Goal: Information Seeking & Learning: Learn about a topic

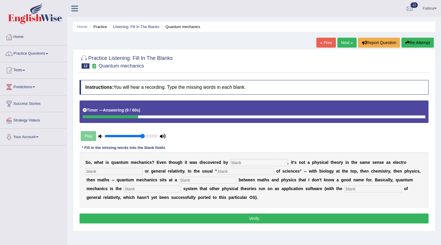
click at [258, 166] on div "S o , w h a t i s q u a n t u m m e c h a n i c s ? E v e n t h o u g h i t w a…" at bounding box center [254, 179] width 349 height 55
click at [259, 164] on input "text" at bounding box center [259, 162] width 57 height 7
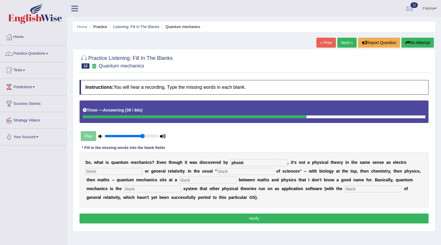
click at [236, 162] on input "phsist" at bounding box center [259, 162] width 57 height 7
type input "phesist"
click at [235, 170] on input "text" at bounding box center [245, 171] width 57 height 7
click at [133, 168] on input "text" at bounding box center [113, 171] width 57 height 7
type input "a"
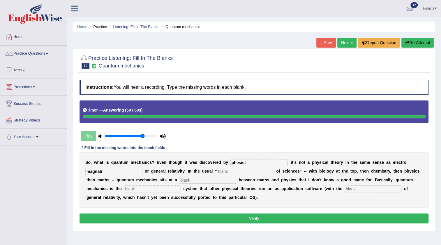
type input "magnati"
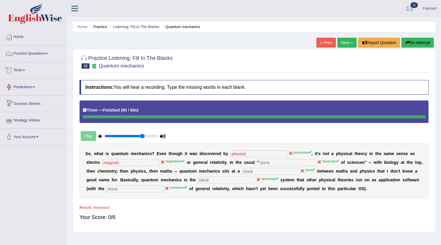
click at [41, 56] on link "Practice Questions" at bounding box center [33, 52] width 66 height 15
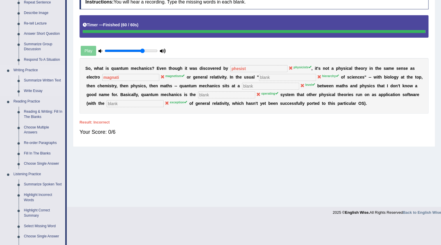
scroll to position [79, 0]
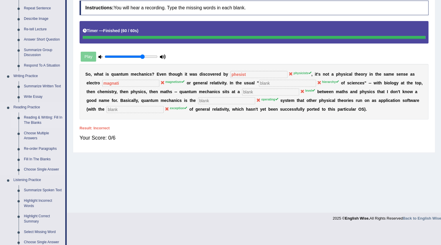
click at [42, 114] on link "Reading & Writing: Fill In The Blanks" at bounding box center [43, 119] width 44 height 15
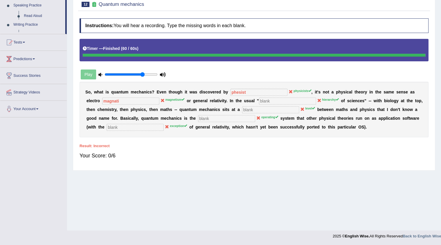
scroll to position [61, 0]
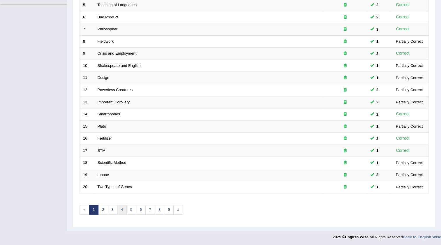
click at [121, 212] on link "4" at bounding box center [122, 210] width 10 height 10
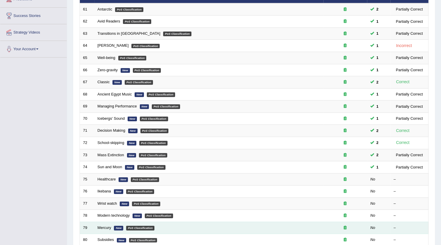
scroll to position [141, 0]
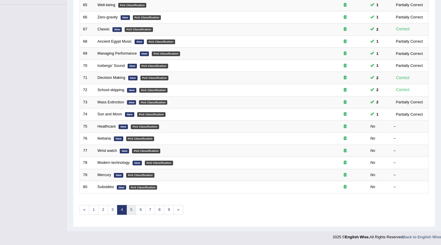
click at [128, 206] on link "5" at bounding box center [132, 210] width 10 height 10
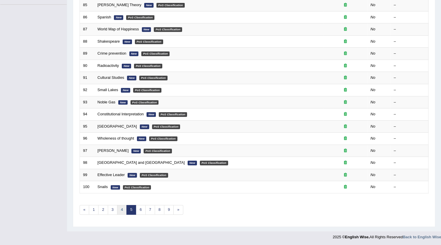
click at [119, 208] on link "4" at bounding box center [122, 210] width 10 height 10
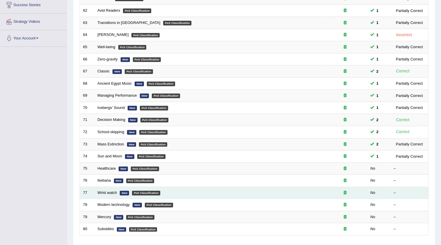
scroll to position [106, 0]
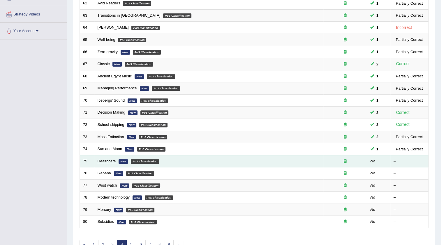
click at [104, 159] on link "Healthcare" at bounding box center [107, 161] width 18 height 4
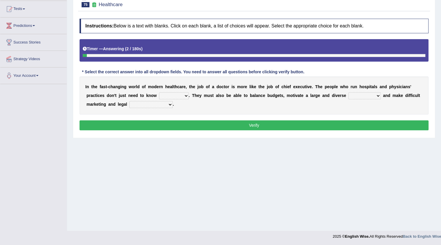
click at [174, 96] on select "dosage techniques treatments medicine" at bounding box center [174, 95] width 30 height 7
select select "techniques"
click at [159, 92] on select "dosage techniques treatments medicine" at bounding box center [174, 95] width 30 height 7
click at [364, 96] on select "gang staff employment mass" at bounding box center [365, 95] width 32 height 7
select select "mass"
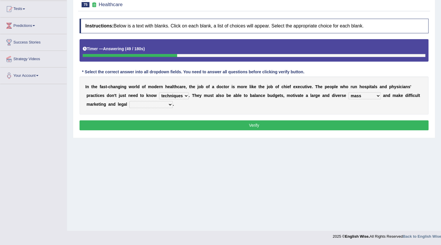
click at [349, 92] on select "gang staff employment mass" at bounding box center [365, 95] width 32 height 7
click at [148, 107] on select "decisions reactions recommendations actions" at bounding box center [150, 104] width 43 height 7
click at [129, 101] on select "decisions reactions recommendations actions" at bounding box center [150, 104] width 43 height 7
click at [148, 106] on select "decisions reactions recommendations actions" at bounding box center [150, 104] width 43 height 7
select select "actions"
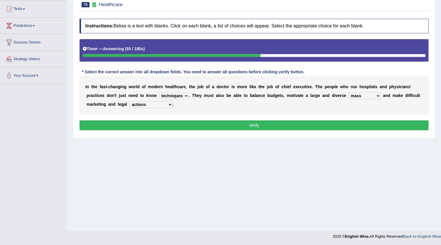
click at [129, 101] on select "decisions reactions recommendations actions" at bounding box center [150, 104] width 43 height 7
click at [205, 126] on button "Verify" at bounding box center [254, 125] width 349 height 10
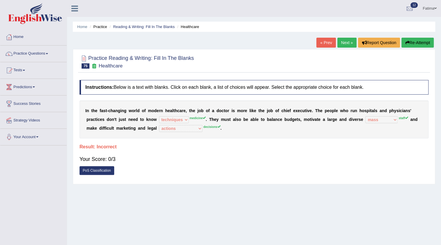
click at [415, 45] on button "Re-Attempt" at bounding box center [418, 43] width 32 height 10
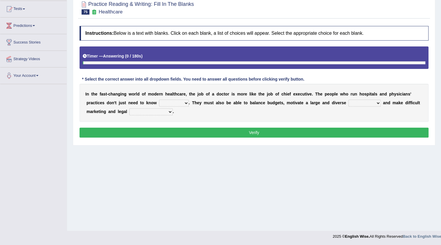
scroll to position [61, 0]
click at [184, 104] on select "dosage techniques treatments medicine" at bounding box center [174, 102] width 30 height 7
select select "medicine"
click at [159, 99] on select "dosage techniques treatments medicine" at bounding box center [174, 102] width 30 height 7
click at [358, 103] on select "gang staff employment mass" at bounding box center [365, 102] width 32 height 7
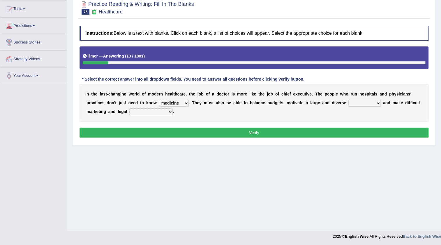
select select "staff"
click at [349, 99] on select "gang staff employment mass" at bounding box center [365, 102] width 32 height 7
click at [143, 114] on select "decisions reactions recommendations actions" at bounding box center [150, 111] width 43 height 7
select select "decisions"
click at [129, 108] on select "decisions reactions recommendations actions" at bounding box center [150, 111] width 43 height 7
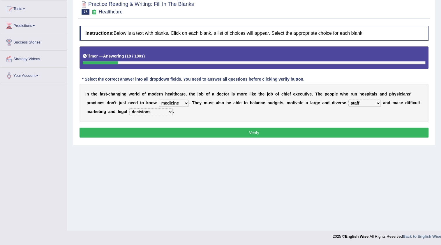
click at [157, 131] on button "Verify" at bounding box center [254, 132] width 349 height 10
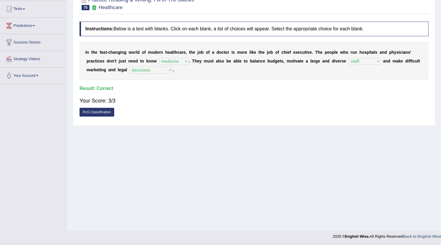
scroll to position [0, 0]
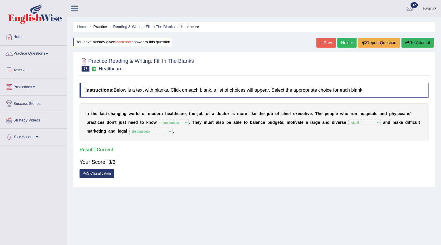
click at [339, 41] on link "Next »" at bounding box center [347, 43] width 19 height 10
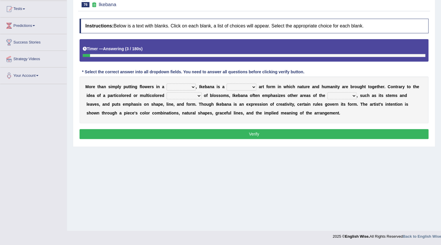
click at [183, 85] on select "shape way container fashion" at bounding box center [181, 86] width 29 height 7
click at [178, 70] on div "* Select the correct answer into all dropdown fields. You need to answer all qu…" at bounding box center [193, 72] width 227 height 6
click at [175, 87] on select "shape way container fashion" at bounding box center [181, 86] width 29 height 7
click at [167, 83] on select "shape way container fashion" at bounding box center [181, 86] width 29 height 7
click at [192, 87] on select "shape way container fashion" at bounding box center [181, 86] width 29 height 7
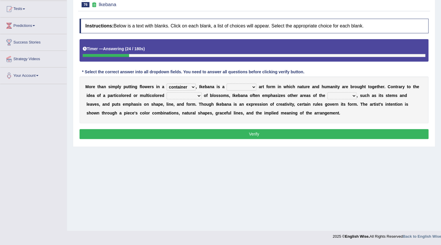
select select "fashion"
click at [167, 83] on select "shape way container fashion" at bounding box center [181, 86] width 29 height 7
click at [236, 87] on select "restricted random disciplined fleeting" at bounding box center [242, 86] width 30 height 7
select select "fleeting"
click at [227, 83] on select "restricted random disciplined fleeting" at bounding box center [242, 86] width 30 height 7
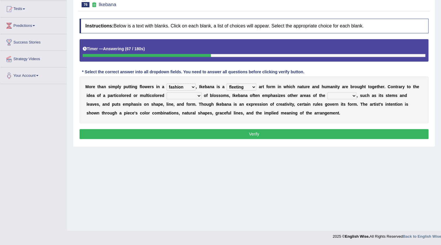
click at [171, 98] on select "garden arrangement duplication augmentation" at bounding box center [184, 95] width 35 height 7
select select "garden"
click at [167, 92] on select "garden arrangement duplication augmentation" at bounding box center [184, 95] width 35 height 7
click at [336, 96] on select "flora plant organism fauna" at bounding box center [342, 95] width 29 height 7
select select "plant"
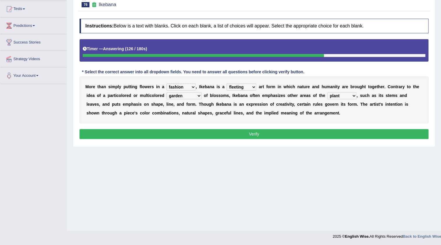
click at [328, 92] on select "flora plant organism fauna" at bounding box center [342, 95] width 29 height 7
click at [232, 133] on button "Verify" at bounding box center [254, 134] width 349 height 10
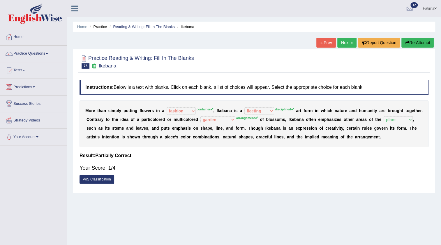
click at [410, 45] on button "Re-Attempt" at bounding box center [418, 43] width 32 height 10
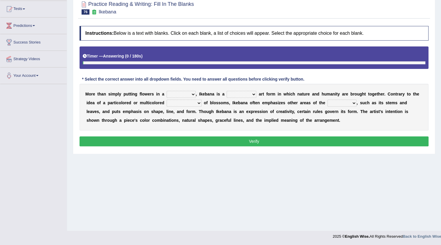
scroll to position [61, 0]
select select "container"
click at [167, 91] on select "shape way container fashion" at bounding box center [181, 94] width 29 height 7
click at [332, 101] on select "flora plant organism fauna" at bounding box center [342, 102] width 29 height 7
select select "plant"
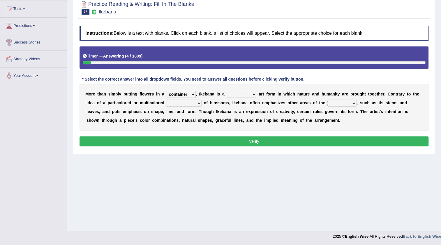
click at [328, 99] on select "flora plant organism fauna" at bounding box center [342, 102] width 29 height 7
click at [239, 93] on select "restricted random disciplined fleeting" at bounding box center [242, 94] width 30 height 7
select select "fleeting"
click at [227, 91] on select "restricted random disciplined fleeting" at bounding box center [242, 94] width 30 height 7
click at [173, 103] on select "garden arrangement duplication augmentation" at bounding box center [184, 102] width 35 height 7
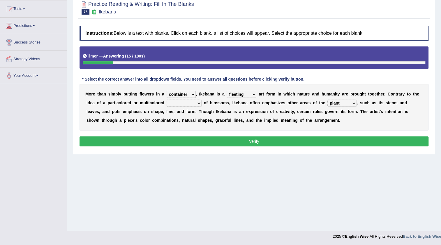
select select "augmentation"
click at [167, 99] on select "garden arrangement duplication augmentation" at bounding box center [184, 102] width 35 height 7
click at [188, 140] on button "Verify" at bounding box center [254, 141] width 349 height 10
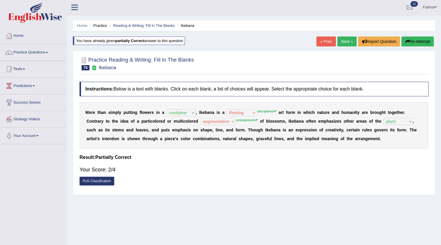
scroll to position [0, 0]
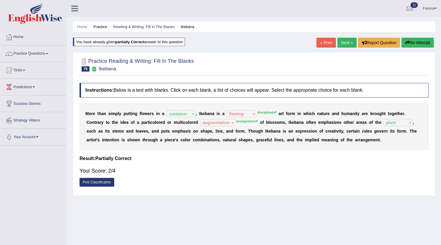
click at [345, 45] on link "Next »" at bounding box center [347, 43] width 19 height 10
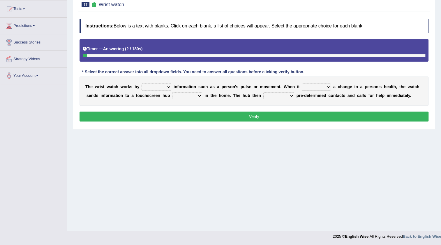
click at [150, 87] on select "transfering tracking modifying unveiling" at bounding box center [157, 86] width 30 height 7
select select "transfering"
click at [142, 83] on select "transfering tracking modifying unveiling" at bounding box center [157, 86] width 30 height 7
click at [311, 84] on select "defines varies detects reflects" at bounding box center [316, 86] width 29 height 7
select select "defines"
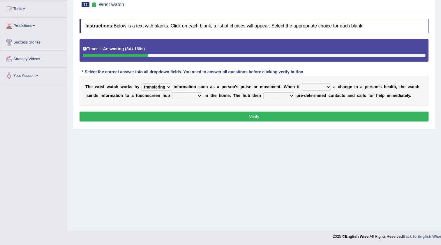
click at [302, 83] on select "defines varies detects reflects" at bounding box center [316, 86] width 29 height 7
click at [318, 87] on select "defines varies detects reflects" at bounding box center [316, 86] width 29 height 7
click at [184, 98] on select "restored located scattered summoned" at bounding box center [187, 95] width 30 height 7
click at [172, 92] on select "restored located scattered summoned" at bounding box center [187, 95] width 30 height 7
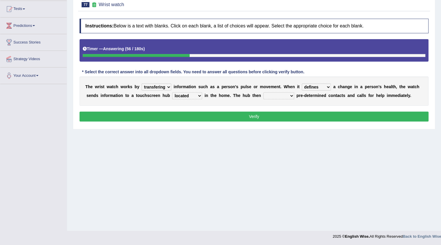
click at [194, 97] on select "restored located scattered summoned" at bounding box center [187, 95] width 30 height 7
click at [172, 92] on select "restored located scattered summoned" at bounding box center [187, 95] width 30 height 7
click at [190, 97] on select "restored located scattered summoned" at bounding box center [187, 95] width 30 height 7
click at [276, 93] on select "suppresses alerts collects stimulates" at bounding box center [279, 95] width 31 height 7
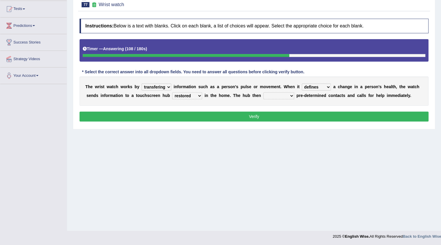
click at [183, 97] on select "restored located scattered summoned" at bounding box center [187, 95] width 30 height 7
click at [172, 92] on select "restored located scattered summoned" at bounding box center [187, 95] width 30 height 7
click at [271, 93] on select "suppresses alerts collects stimulates" at bounding box center [279, 95] width 31 height 7
click at [185, 97] on select "restored located scattered summoned" at bounding box center [187, 95] width 30 height 7
select select "located"
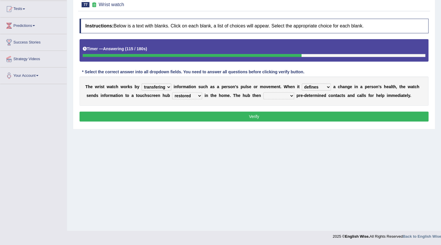
click at [172, 92] on select "restored located scattered summoned" at bounding box center [187, 95] width 30 height 7
click at [270, 96] on select "suppresses alerts collects stimulates" at bounding box center [279, 95] width 31 height 7
select select "suppresses"
click at [264, 92] on select "suppresses alerts collects stimulates" at bounding box center [279, 95] width 31 height 7
click at [253, 120] on button "Verify" at bounding box center [254, 116] width 349 height 10
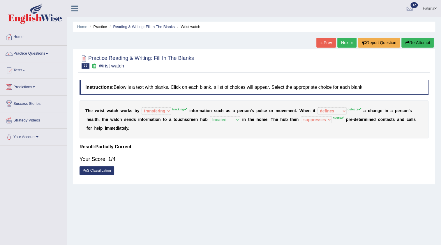
click at [416, 42] on button "Re-Attempt" at bounding box center [418, 43] width 32 height 10
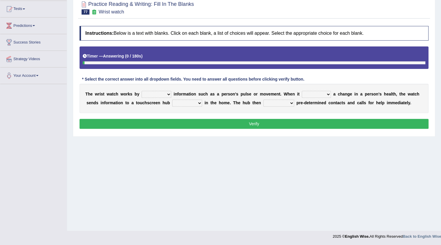
click at [150, 93] on select "transfering tracking modifying unveiling" at bounding box center [157, 94] width 30 height 7
select select "tracking"
click at [142, 91] on select "transfering tracking modifying unveiling" at bounding box center [157, 94] width 30 height 7
click at [185, 105] on select "restored located scattered summoned" at bounding box center [187, 102] width 30 height 7
select select "located"
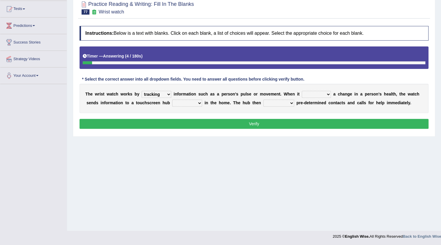
click at [172, 99] on select "restored located scattered summoned" at bounding box center [187, 102] width 30 height 7
click at [282, 104] on select "suppresses alerts collects stimulates" at bounding box center [279, 102] width 31 height 7
select select "suppresses"
click at [264, 99] on select "suppresses alerts collects stimulates" at bounding box center [279, 102] width 31 height 7
click at [309, 93] on select "defines varies detects reflects" at bounding box center [316, 94] width 29 height 7
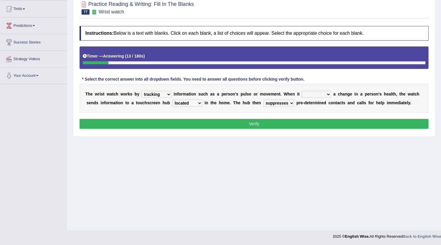
select select "detects"
click at [302, 91] on select "defines varies detects reflects" at bounding box center [316, 94] width 29 height 7
click at [257, 121] on button "Verify" at bounding box center [254, 124] width 349 height 10
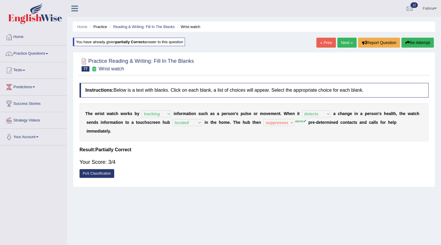
click at [343, 43] on link "Next »" at bounding box center [347, 43] width 19 height 10
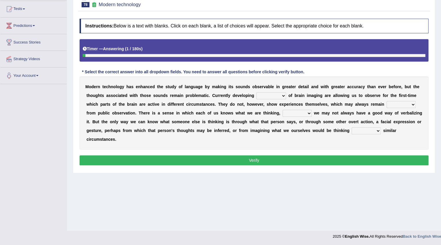
click at [277, 93] on select "processes techniques modes research" at bounding box center [272, 95] width 30 height 7
select select "techniques"
click at [257, 92] on select "processes techniques modes research" at bounding box center [272, 95] width 30 height 7
click at [271, 94] on select "processes techniques modes research" at bounding box center [272, 95] width 30 height 7
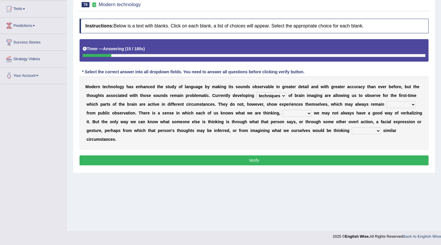
click at [300, 114] on select "besides so therefore although" at bounding box center [297, 113] width 29 height 7
select select "so"
click at [283, 110] on select "besides so therefore although" at bounding box center [297, 113] width 29 height 7
click at [269, 157] on button "Verify" at bounding box center [254, 160] width 349 height 10
click at [394, 100] on div "M o d e r n t e c h n o l o g y h a s e n h a n c e d t h e s t u d y o f l a n…" at bounding box center [254, 112] width 349 height 73
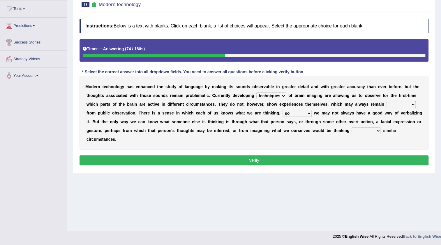
click at [393, 104] on select "hiding hide hidden hideous" at bounding box center [401, 104] width 29 height 7
select select "hide"
click at [387, 101] on select "hiding hide hidden hideous" at bounding box center [401, 104] width 29 height 7
click at [362, 130] on select "of on in about" at bounding box center [366, 130] width 29 height 7
select select "about"
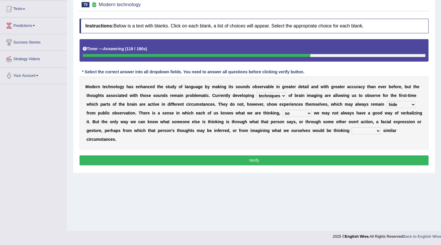
click at [352, 127] on select "of on in about" at bounding box center [366, 130] width 29 height 7
click at [229, 159] on button "Verify" at bounding box center [254, 160] width 349 height 10
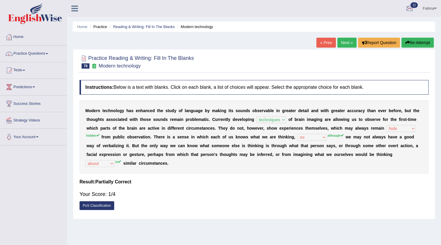
click at [415, 39] on button "Re-Attempt" at bounding box center [418, 43] width 32 height 10
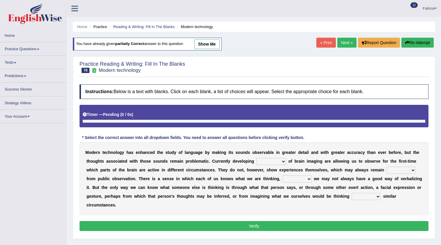
drag, startPoint x: 0, startPoint y: 0, endPoint x: 273, endPoint y: 105, distance: 292.7
click at [275, 158] on select "processes techniques modes research" at bounding box center [272, 161] width 30 height 7
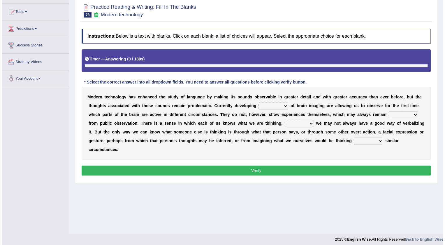
scroll to position [61, 0]
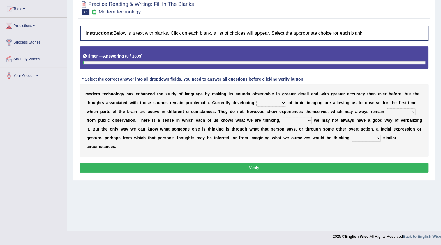
select select "techniques"
click at [257, 99] on select "processes techniques modes research" at bounding box center [272, 102] width 30 height 7
click at [295, 121] on select "besides so therefore although" at bounding box center [297, 120] width 29 height 7
select select "although"
click at [283, 117] on select "besides so therefore although" at bounding box center [297, 120] width 29 height 7
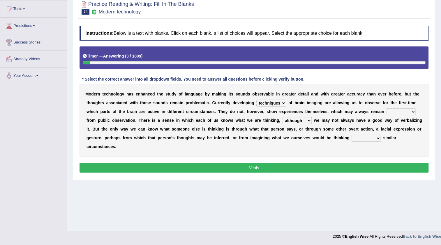
click at [402, 112] on select "hiding hide hidden hideous" at bounding box center [401, 111] width 29 height 7
select select "hidden"
click at [387, 108] on select "hiding hide hidden hideous" at bounding box center [401, 111] width 29 height 7
click at [361, 139] on select "of on in about" at bounding box center [366, 137] width 29 height 7
select select "in"
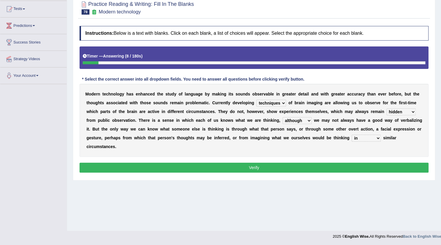
click at [352, 134] on select "of on in about" at bounding box center [366, 137] width 29 height 7
click at [177, 166] on button "Verify" at bounding box center [254, 167] width 349 height 10
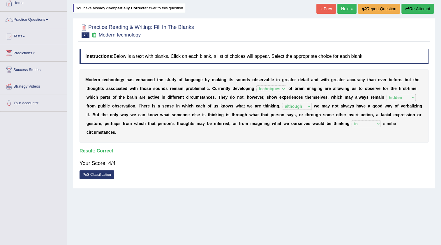
scroll to position [0, 0]
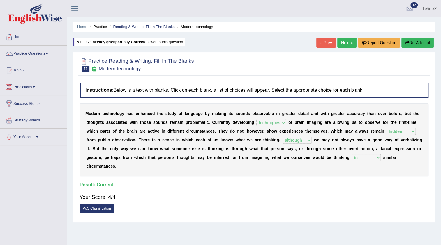
click at [339, 44] on link "Next »" at bounding box center [347, 43] width 19 height 10
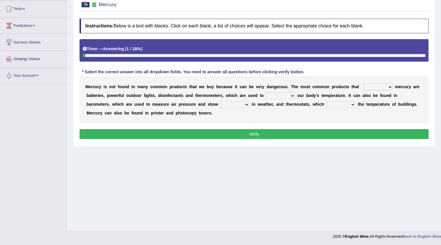
click at [369, 87] on select "hold contain tribute require" at bounding box center [378, 86] width 29 height 7
click at [364, 83] on select "hold contain tribute require" at bounding box center [378, 86] width 29 height 7
click at [376, 87] on select "hold contain tribute require" at bounding box center [378, 86] width 29 height 7
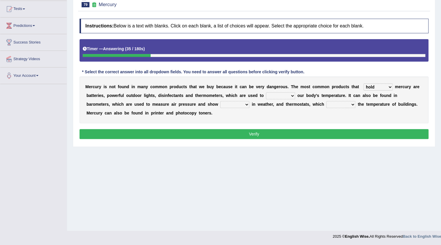
select select "require"
click at [364, 83] on select "hold contain tribute require" at bounding box center [378, 86] width 29 height 7
click at [277, 94] on select "depict value measure detect" at bounding box center [280, 95] width 29 height 7
select select "depict"
click at [266, 92] on select "depict value measure detect" at bounding box center [280, 95] width 29 height 7
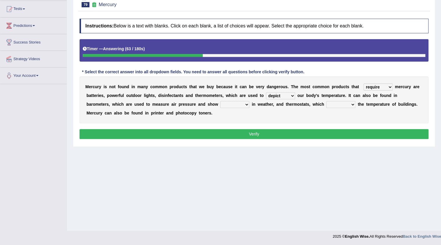
click at [341, 105] on select "conclude determine fold regulate" at bounding box center [341, 104] width 29 height 7
click at [242, 104] on select "changes contrasts marks contours" at bounding box center [234, 104] width 29 height 7
select select "changes"
click at [220, 101] on select "changes contrasts marks contours" at bounding box center [234, 104] width 29 height 7
click at [243, 105] on select "changes contrasts marks contours" at bounding box center [234, 104] width 29 height 7
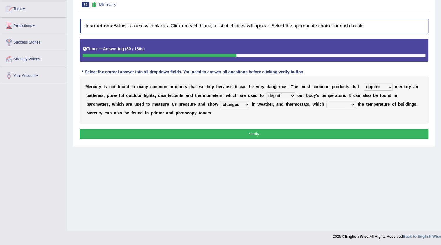
click at [243, 105] on select "changes contrasts marks contours" at bounding box center [234, 104] width 29 height 7
click at [335, 106] on select "conclude determine fold regulate" at bounding box center [341, 104] width 29 height 7
select select "determine"
click at [327, 101] on select "conclude determine fold regulate" at bounding box center [341, 104] width 29 height 7
click at [337, 105] on select "conclude determine fold regulate" at bounding box center [341, 104] width 29 height 7
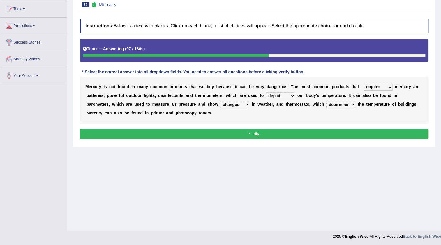
click at [296, 122] on div "M e r c u r y i s n o t f o u n d i n m a n y c o m m o n p r o d u c t s t h a…" at bounding box center [254, 99] width 349 height 47
click at [267, 134] on button "Verify" at bounding box center [254, 134] width 349 height 10
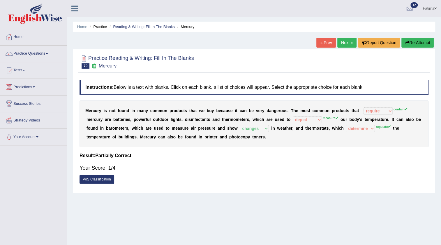
click at [415, 48] on div "« Prev Next » Report Question Re-Attempt" at bounding box center [376, 43] width 119 height 11
click at [415, 42] on button "Re-Attempt" at bounding box center [418, 43] width 32 height 10
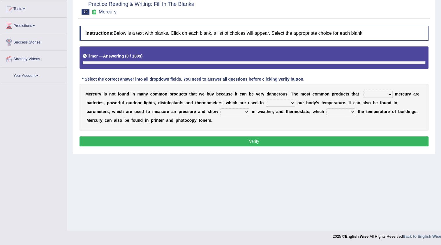
click at [375, 93] on select "hold contain tribute require" at bounding box center [378, 94] width 29 height 7
select select "contain"
click at [364, 91] on select "hold contain tribute require" at bounding box center [378, 94] width 29 height 7
click at [286, 103] on select "depict value measure detect" at bounding box center [280, 102] width 29 height 7
select select "measure"
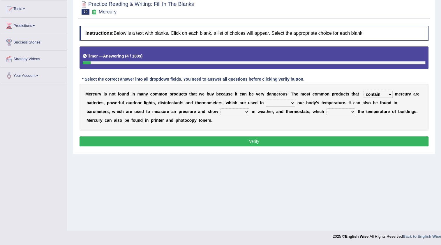
click at [266, 99] on select "depict value measure detect" at bounding box center [280, 102] width 29 height 7
click at [348, 110] on select "conclude determine fold regulate" at bounding box center [341, 111] width 29 height 7
select select "regulate"
click at [327, 108] on select "conclude determine fold regulate" at bounding box center [341, 111] width 29 height 7
click at [241, 109] on select "changes contrasts marks contours" at bounding box center [234, 111] width 29 height 7
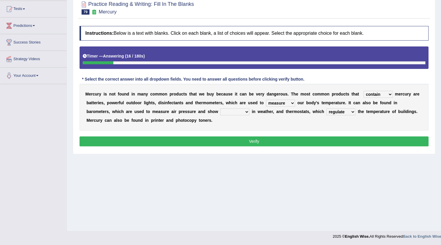
select select "changes"
click at [220, 108] on select "changes contrasts marks contours" at bounding box center [234, 111] width 29 height 7
click at [257, 137] on button "Verify" at bounding box center [254, 141] width 349 height 10
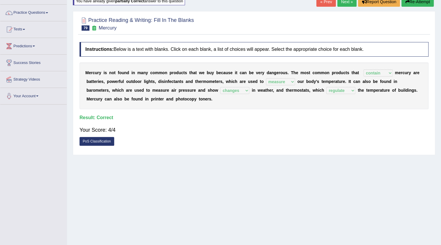
scroll to position [8, 0]
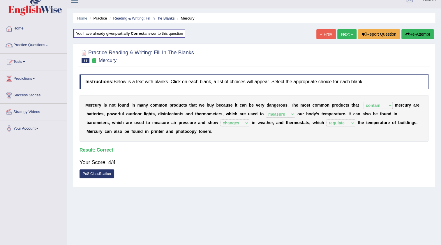
click at [414, 35] on button "Re-Attempt" at bounding box center [418, 34] width 32 height 10
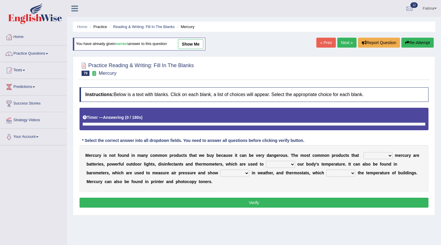
click at [341, 38] on link "Next »" at bounding box center [347, 43] width 19 height 10
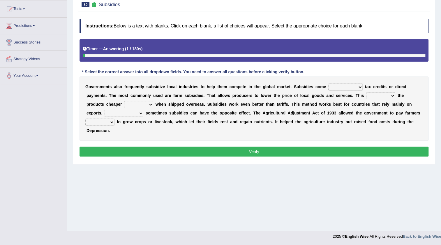
click at [337, 84] on select "apart from in the form of through as well as" at bounding box center [346, 86] width 34 height 7
select select "through"
click at [329, 83] on select "apart from in the form of through as well as" at bounding box center [346, 86] width 34 height 7
click at [352, 85] on select "apart from in the form of through as well as" at bounding box center [346, 86] width 34 height 7
click at [329, 83] on select "apart from in the form of through as well as" at bounding box center [346, 86] width 34 height 7
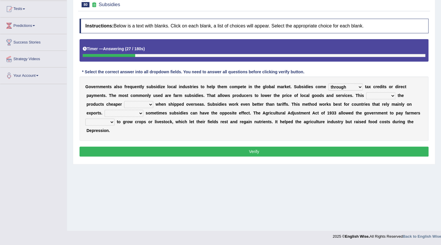
click at [384, 95] on select "makes allows promises decides" at bounding box center [381, 95] width 29 height 7
select select "makes"
click at [367, 92] on select "makes allows promises decides" at bounding box center [381, 95] width 29 height 7
click at [136, 101] on select "thus despite however even" at bounding box center [138, 104] width 29 height 7
click at [124, 101] on select "thus despite however even" at bounding box center [138, 104] width 29 height 7
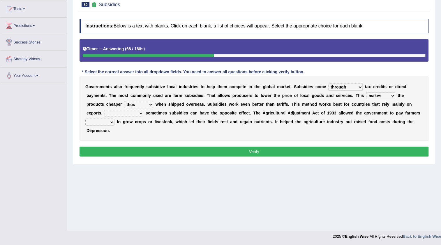
click at [137, 104] on select "thus despite however even" at bounding box center [138, 104] width 29 height 7
select select "despite"
click at [124, 101] on select "thus despite however even" at bounding box center [138, 104] width 29 height 7
click at [117, 111] on select "Therefore Unless Besides On the contrary" at bounding box center [124, 113] width 39 height 7
select select "Besides"
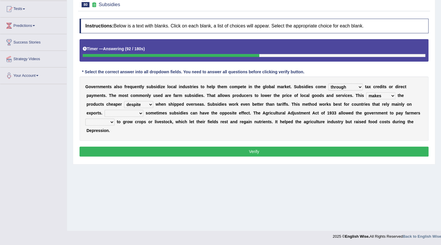
click at [105, 110] on select "Therefore Unless Besides On the contrary" at bounding box center [124, 113] width 39 height 7
click at [110, 121] on select "neither either not whether" at bounding box center [99, 121] width 29 height 7
select select "whether"
click at [85, 118] on select "neither either not whether" at bounding box center [99, 121] width 29 height 7
click at [127, 152] on button "Verify" at bounding box center [254, 151] width 349 height 10
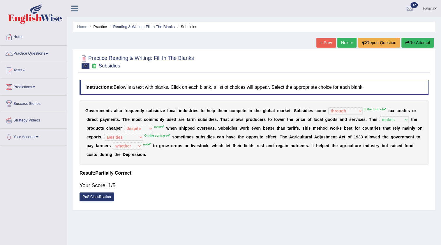
click at [406, 44] on icon "button" at bounding box center [408, 43] width 4 height 4
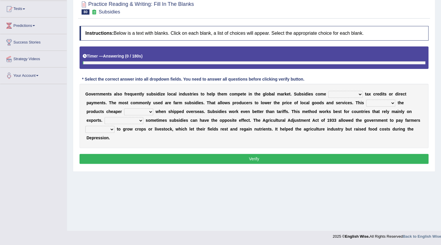
scroll to position [61, 0]
click at [354, 95] on select "apart from in the form of through as well as" at bounding box center [346, 94] width 34 height 7
select select "in the form of"
click at [329, 91] on select "apart from in the form of through as well as" at bounding box center [346, 94] width 34 height 7
click at [379, 103] on select "makes allows promises decides" at bounding box center [381, 102] width 29 height 7
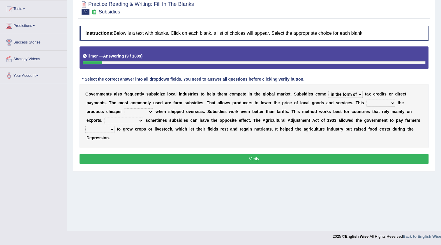
select select "makes"
click at [367, 99] on select "makes allows promises decides" at bounding box center [381, 102] width 29 height 7
click at [130, 113] on select "thus despite however even" at bounding box center [138, 111] width 29 height 7
select select "even"
click at [124, 108] on select "thus despite however even" at bounding box center [138, 111] width 29 height 7
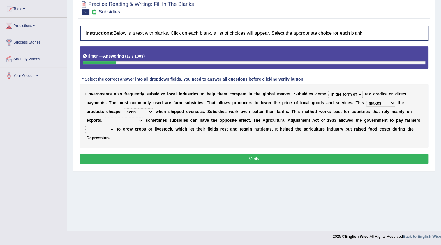
click at [118, 120] on select "Therefore Unless Besides On the contrary" at bounding box center [124, 120] width 39 height 7
select select "On the contrary"
click at [105, 117] on select "Therefore Unless Besides On the contrary" at bounding box center [124, 120] width 39 height 7
click at [100, 126] on select "neither either not whether" at bounding box center [99, 129] width 29 height 7
select select "not"
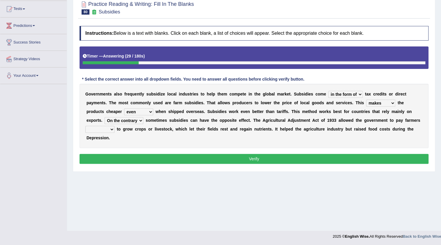
click at [85, 126] on select "neither either not whether" at bounding box center [99, 129] width 29 height 7
click at [220, 155] on button "Verify" at bounding box center [254, 159] width 349 height 10
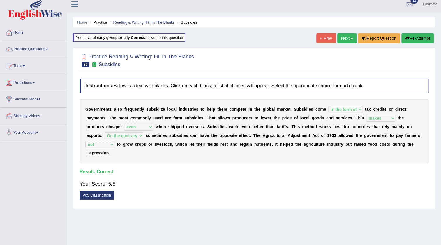
scroll to position [0, 0]
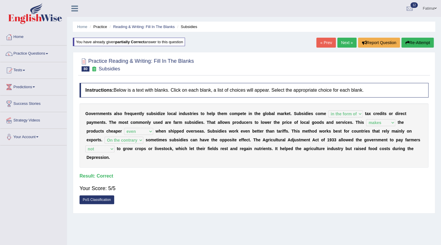
click at [346, 43] on link "Next »" at bounding box center [347, 43] width 19 height 10
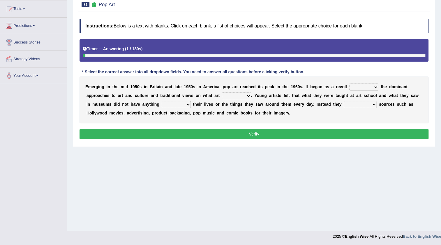
click at [368, 89] on select "against along with within" at bounding box center [364, 86] width 29 height 7
select select "with"
click at [350, 83] on select "against along with within" at bounding box center [364, 86] width 29 height 7
click at [242, 96] on select "be should be has been would be" at bounding box center [236, 95] width 29 height 7
click at [222, 92] on select "be should be has been would be" at bounding box center [236, 95] width 29 height 7
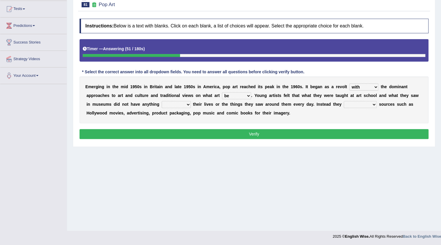
click at [241, 96] on select "be should be has been would be" at bounding box center [236, 95] width 29 height 7
select select "would be"
click at [222, 92] on select "be should be has been would be" at bounding box center [236, 95] width 29 height 7
click at [179, 103] on select "doing with with to do with to do" at bounding box center [176, 104] width 29 height 7
select select "to do with"
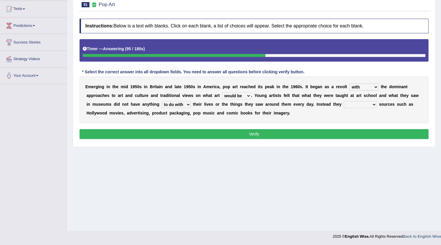
click at [162, 101] on select "doing with with to do with to do" at bounding box center [176, 104] width 29 height 7
click at [364, 105] on select "mustered up relevant in turned to reckoned on" at bounding box center [360, 104] width 33 height 7
click at [365, 102] on select "mustered up relevant in turned to reckoned on" at bounding box center [360, 104] width 33 height 7
select select "relevant in"
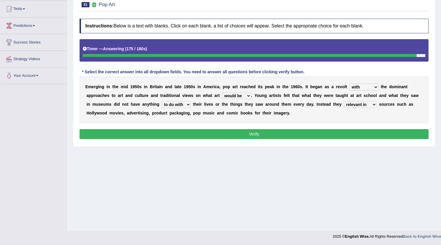
click at [344, 101] on select "mustered up relevant in turned to reckoned on" at bounding box center [360, 104] width 33 height 7
click at [286, 134] on button "Verify" at bounding box center [254, 134] width 349 height 10
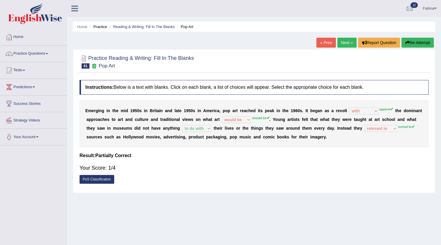
click at [414, 43] on button "Re-Attempt" at bounding box center [418, 43] width 32 height 10
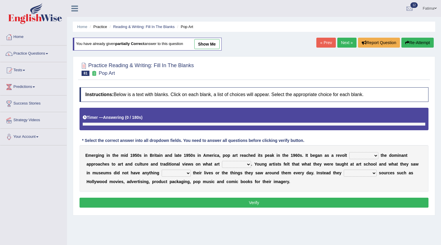
drag, startPoint x: 0, startPoint y: 0, endPoint x: 357, endPoint y: 97, distance: 369.4
click at [359, 152] on select "against along with within" at bounding box center [364, 155] width 29 height 7
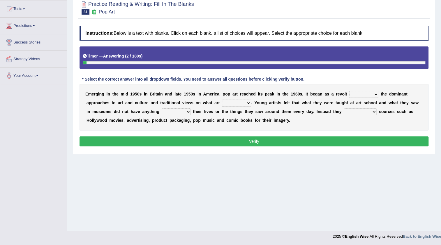
select select "against"
click at [350, 91] on select "against along with within" at bounding box center [364, 94] width 29 height 7
click at [238, 104] on select "be should be has been would be" at bounding box center [236, 102] width 29 height 7
select select "should be"
click at [222, 99] on select "be should be has been would be" at bounding box center [236, 102] width 29 height 7
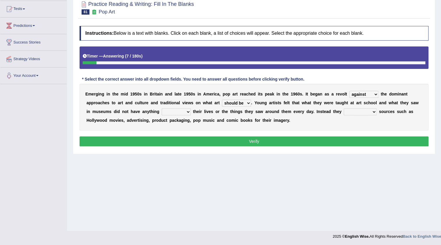
click at [187, 112] on select "doing with with to do with to do" at bounding box center [176, 111] width 29 height 7
select select "to do with"
click at [162, 108] on select "doing with with to do with to do" at bounding box center [176, 111] width 29 height 7
drag, startPoint x: 364, startPoint y: 110, endPoint x: 354, endPoint y: 144, distance: 34.9
click at [354, 144] on div "Instructions: Below is a text with blanks. Click on each blank, a list of choic…" at bounding box center [254, 87] width 352 height 128
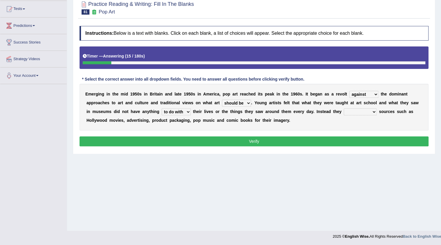
select select "turned to"
click at [344, 108] on select "mustered up relevant in turned to reckoned on" at bounding box center [360, 111] width 33 height 7
click at [276, 144] on button "Verify" at bounding box center [254, 141] width 349 height 10
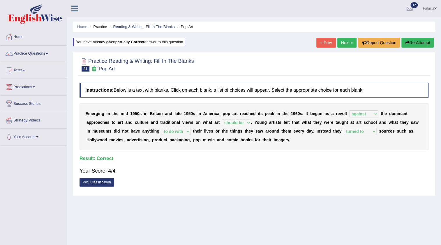
click at [350, 43] on link "Next »" at bounding box center [347, 43] width 19 height 10
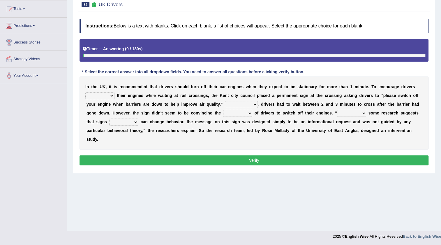
scroll to position [61, 0]
click at [96, 96] on select "to turn off turn off turning off turned off" at bounding box center [99, 95] width 29 height 7
select select "to turn off"
click at [85, 92] on select "to turn off turn off turning off turned off" at bounding box center [99, 95] width 29 height 7
click at [108, 96] on select "to turn off turn off turning off turned off" at bounding box center [99, 95] width 29 height 7
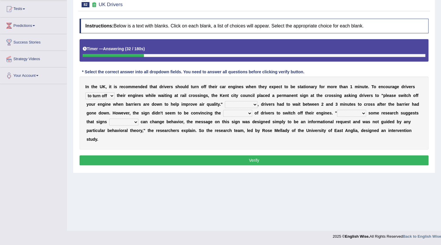
click at [277, 114] on b "t" at bounding box center [277, 113] width 1 height 5
click at [238, 102] on select "For instance On average In addition Of course" at bounding box center [241, 104] width 33 height 7
select select "In addition"
click at [225, 101] on select "For instance On average In addition Of course" at bounding box center [241, 104] width 33 height 7
click at [228, 114] on select "exception minority majority unity" at bounding box center [237, 113] width 29 height 7
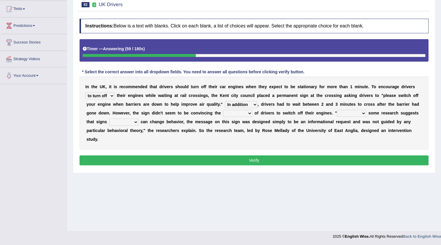
select select "majority"
click at [223, 110] on select "exception minority majority unity" at bounding box center [237, 113] width 29 height 7
drag, startPoint x: 350, startPoint y: 115, endPoint x: 346, endPoint y: 116, distance: 3.6
click at [349, 115] on select "Although Since Because Thus" at bounding box center [351, 113] width 29 height 7
select select "Since"
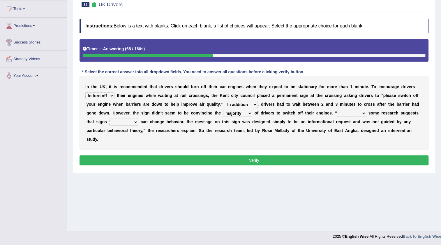
click at [337, 110] on select "Although Since Because Thus" at bounding box center [351, 113] width 29 height 7
click at [120, 119] on select "alone lonely neither either" at bounding box center [123, 121] width 29 height 7
select select "either"
click at [109, 118] on select "alone lonely neither either" at bounding box center [123, 121] width 29 height 7
click at [154, 165] on div "Instructions: Below is a text with blanks. Click on each blank, a list of choic…" at bounding box center [254, 93] width 352 height 154
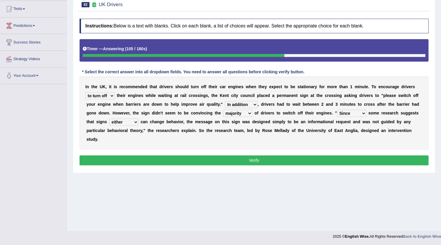
click at [188, 161] on button "Verify" at bounding box center [254, 160] width 349 height 10
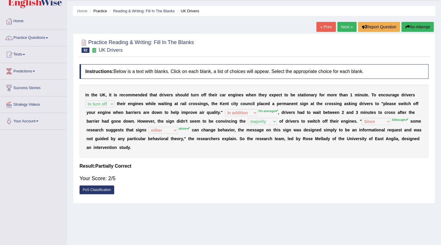
scroll to position [8, 0]
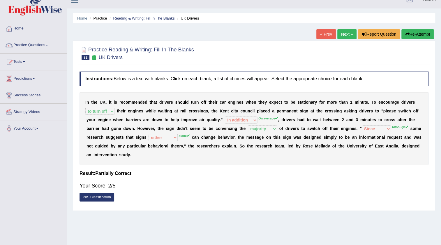
click at [418, 29] on button "Re-Attempt" at bounding box center [418, 34] width 32 height 10
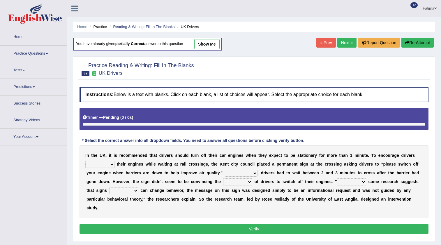
click at [242, 178] on select "exception minority majority unity" at bounding box center [237, 181] width 29 height 7
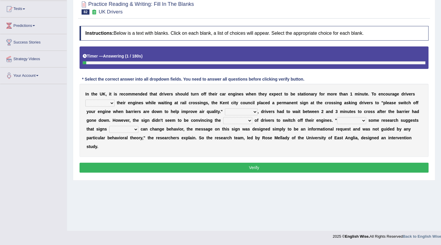
select select "majority"
click at [223, 117] on select "exception minority majority unity" at bounding box center [237, 120] width 29 height 7
click at [354, 116] on div "I n t h e U K , i t i s r e c o m m e n d e d t h a t d r i v e r s s h o u l d…" at bounding box center [254, 120] width 349 height 73
click at [350, 121] on select "Although Since Because Thus" at bounding box center [351, 120] width 29 height 7
select select "Although"
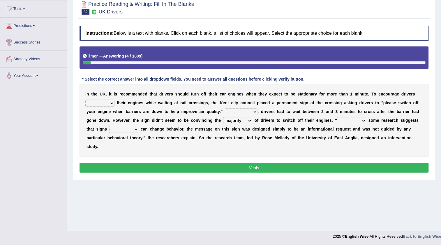
click at [337, 117] on select "Although Since Because Thus" at bounding box center [351, 120] width 29 height 7
click at [245, 111] on select "For instance On average In addition Of course" at bounding box center [241, 111] width 33 height 7
select select "On average"
click at [225, 108] on select "For instance On average In addition Of course" at bounding box center [241, 111] width 33 height 7
click at [104, 103] on select "to turn off turn off turning off turned off" at bounding box center [99, 102] width 29 height 7
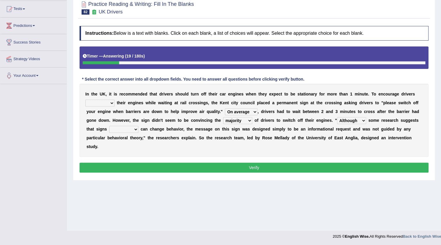
select select "to turn off"
click at [85, 99] on select "to turn off turn off turning off turned off" at bounding box center [99, 102] width 29 height 7
click at [128, 132] on select "alone lonely neither either" at bounding box center [123, 129] width 29 height 7
select select "alone"
click at [109, 126] on select "alone lonely neither either" at bounding box center [123, 129] width 29 height 7
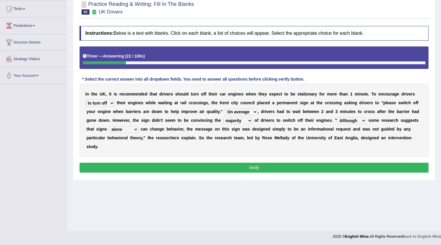
click at [256, 166] on button "Verify" at bounding box center [254, 167] width 349 height 10
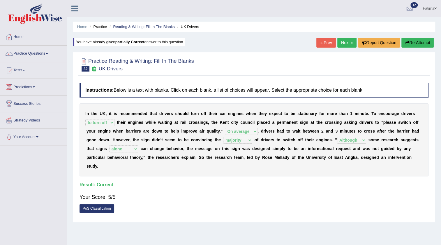
click at [344, 44] on link "Next »" at bounding box center [347, 43] width 19 height 10
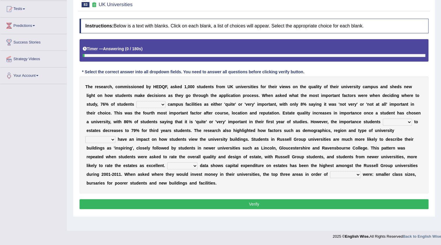
click at [145, 103] on select "refers claims prescribes ranks" at bounding box center [150, 104] width 29 height 7
select select "claims"
click at [136, 101] on select "refers claims prescribes ranks" at bounding box center [150, 104] width 29 height 7
click at [151, 106] on select "refers claims prescribes ranks" at bounding box center [150, 104] width 29 height 7
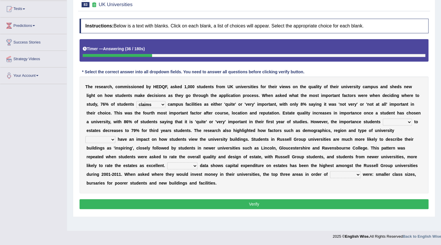
click at [396, 122] on select "deliver attach summon acquire" at bounding box center [397, 121] width 29 height 7
select select "attach"
click at [383, 118] on select "deliver attach summon acquire" at bounding box center [397, 121] width 29 height 7
click at [92, 135] on div "T h e r e s e a r c h , c o m m i s s i o n e d b y H E D Q F , a s k e d 1 , 0…" at bounding box center [254, 134] width 349 height 117
click at [101, 138] on select "attached attended acquired augmented" at bounding box center [100, 139] width 30 height 7
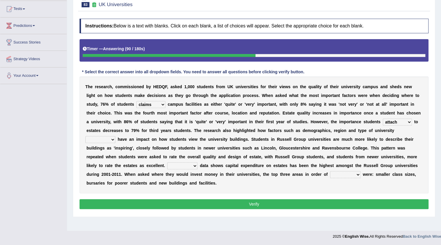
select select "acquired"
click at [85, 136] on select "attached attended acquired augmented" at bounding box center [100, 139] width 30 height 7
click at [113, 139] on select "attached attended acquired augmented" at bounding box center [100, 139] width 30 height 7
click at [85, 136] on select "attached attended acquired augmented" at bounding box center [100, 139] width 30 height 7
click at [187, 161] on div "T h e r e s e a r c h , c o m m i s s i o n e d b y H E D Q F , a s k e d 1 , 0…" at bounding box center [254, 134] width 349 height 117
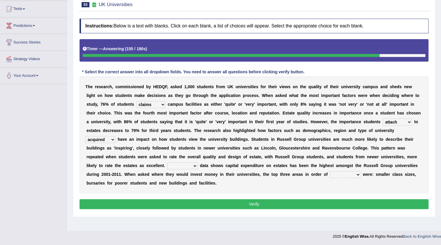
click at [187, 165] on select "Collective Existing Predictable Collateral" at bounding box center [182, 165] width 30 height 7
click at [167, 162] on select "Collective Existing Predictable Collateral" at bounding box center [182, 165] width 30 height 7
click at [187, 165] on select "Collective Existing Predictable Collateral" at bounding box center [182, 165] width 30 height 7
select select "Collective"
click at [167, 162] on select "Collective Existing Predictable Collateral" at bounding box center [182, 165] width 30 height 7
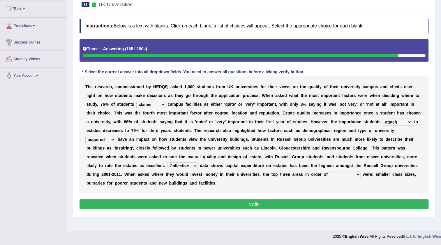
click at [190, 167] on select "Collective Existing Predictable Collateral" at bounding box center [182, 165] width 30 height 7
click at [336, 173] on select "prefer preferential prefect preference" at bounding box center [345, 174] width 31 height 7
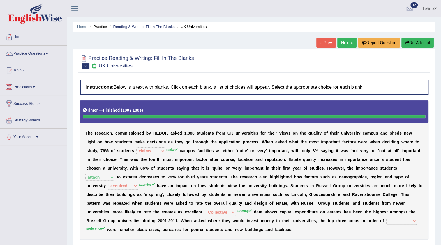
click at [423, 39] on button "Re-Attempt" at bounding box center [418, 43] width 32 height 10
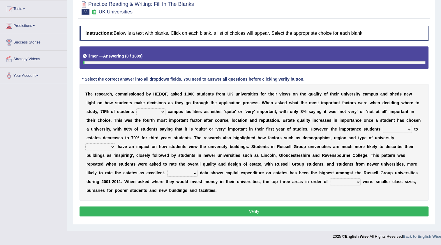
drag, startPoint x: 100, startPoint y: 147, endPoint x: 105, endPoint y: 147, distance: 4.4
click at [101, 147] on select "attached attended acquired augmented" at bounding box center [100, 146] width 30 height 7
select select "attended"
click at [85, 143] on select "attached attended acquired augmented" at bounding box center [100, 146] width 30 height 7
drag, startPoint x: 161, startPoint y: 110, endPoint x: 160, endPoint y: 113, distance: 3.4
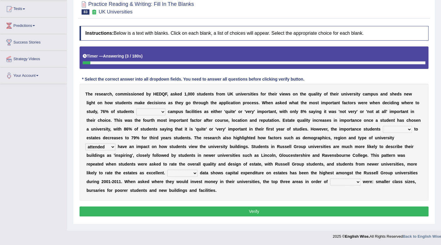
click at [161, 111] on select "refers claims prescribes ranks" at bounding box center [150, 111] width 29 height 7
select select "ranks"
click at [136, 108] on select "refers claims prescribes ranks" at bounding box center [150, 111] width 29 height 7
click at [395, 129] on select "deliver attach summon acquire" at bounding box center [397, 129] width 29 height 7
select select "attach"
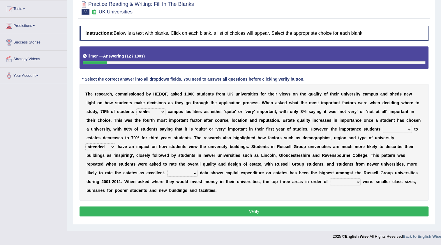
click at [383, 126] on select "deliver attach summon acquire" at bounding box center [397, 129] width 29 height 7
click at [186, 171] on select "Collective Existing Predictable Collateral" at bounding box center [182, 172] width 30 height 7
select select "Existing"
click at [167, 169] on select "Collective Existing Predictable Collateral" at bounding box center [182, 172] width 30 height 7
click at [346, 181] on select "prefer preferential prefect preference" at bounding box center [345, 181] width 31 height 7
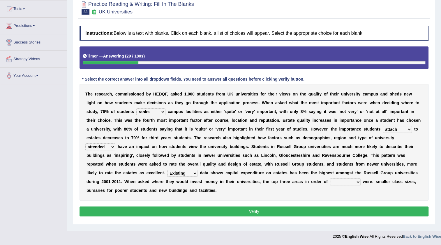
select select "preferential"
click at [330, 178] on select "prefer preferential prefect preference" at bounding box center [345, 181] width 31 height 7
click at [281, 208] on button "Verify" at bounding box center [254, 211] width 349 height 10
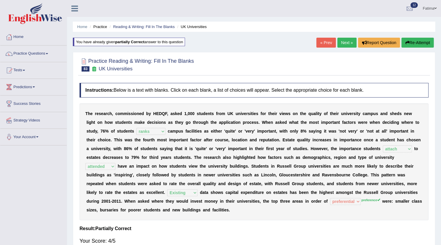
click at [342, 43] on link "Next »" at bounding box center [347, 43] width 19 height 10
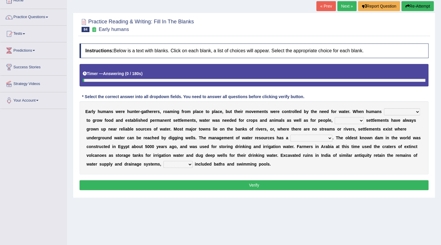
scroll to position [61, 0]
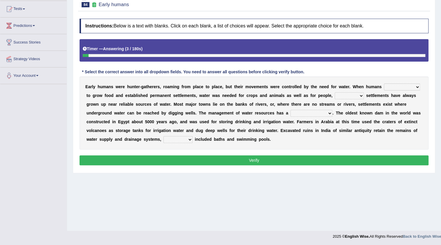
click at [397, 84] on select "start having started starting started" at bounding box center [402, 86] width 36 height 7
select select "starting"
click at [384, 83] on select "start having started starting started" at bounding box center [402, 86] width 36 height 7
click at [344, 96] on select "because so thus thereby" at bounding box center [349, 95] width 29 height 7
select select "because"
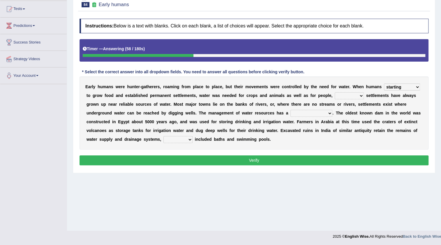
click at [335, 92] on select "because so thus thereby" at bounding box center [349, 95] width 29 height 7
click at [306, 114] on select "meticulous study moderate change brief existence long history" at bounding box center [312, 113] width 42 height 7
select select "long history"
click at [291, 110] on select "meticulous study moderate change brief existence long history" at bounding box center [312, 113] width 42 height 7
click at [189, 140] on select "as what which whatever" at bounding box center [178, 139] width 29 height 7
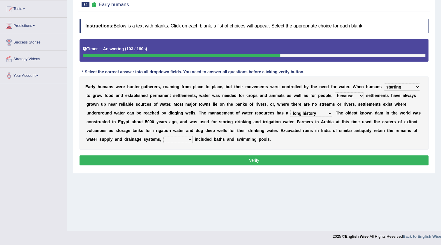
select select "which"
click at [164, 136] on select "as what which whatever" at bounding box center [178, 139] width 29 height 7
click at [215, 159] on button "Verify" at bounding box center [254, 160] width 349 height 10
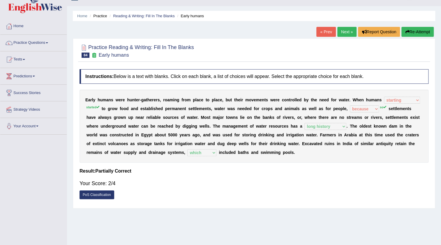
scroll to position [0, 0]
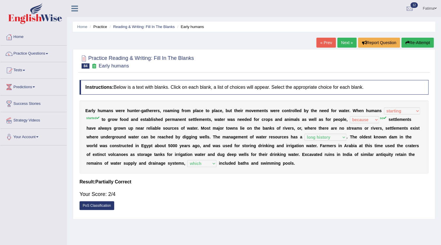
click at [407, 43] on icon "button" at bounding box center [408, 43] width 4 height 4
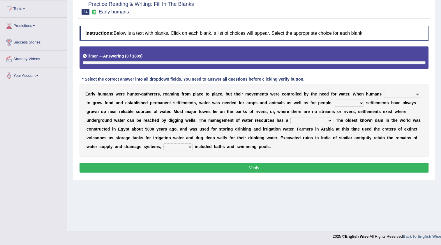
click at [353, 102] on select "because so thus thereby" at bounding box center [349, 102] width 29 height 7
select select "so"
click at [335, 99] on select "because so thus thereby" at bounding box center [349, 102] width 29 height 7
drag, startPoint x: 309, startPoint y: 121, endPoint x: 306, endPoint y: 123, distance: 3.7
click at [307, 122] on select "meticulous study moderate change brief existence long history" at bounding box center [312, 120] width 42 height 7
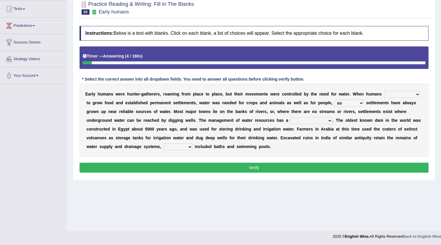
select select "long history"
click at [291, 117] on select "meticulous study moderate change brief existence long history" at bounding box center [312, 120] width 42 height 7
drag, startPoint x: 178, startPoint y: 142, endPoint x: 177, endPoint y: 144, distance: 3.0
click at [178, 143] on div "E a r l y h u m a n s w e r e h u n t e r - g a t h e r e r s , r o a m i n g f…" at bounding box center [254, 120] width 349 height 73
click at [176, 144] on select "as what which whatever" at bounding box center [178, 146] width 29 height 7
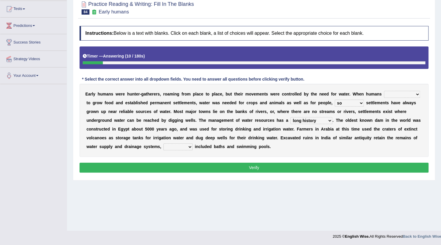
select select "which"
click at [164, 143] on select "as what which whatever" at bounding box center [178, 146] width 29 height 7
click at [201, 168] on button "Verify" at bounding box center [254, 167] width 349 height 10
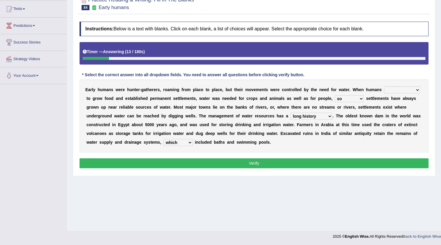
click at [398, 87] on select "start having started starting started" at bounding box center [402, 89] width 36 height 7
click at [384, 86] on select "start having started starting started" at bounding box center [402, 89] width 36 height 7
click at [402, 89] on select "start having started starting started" at bounding box center [402, 89] width 36 height 7
select select "start"
click at [384, 86] on select "start having started starting started" at bounding box center [402, 89] width 36 height 7
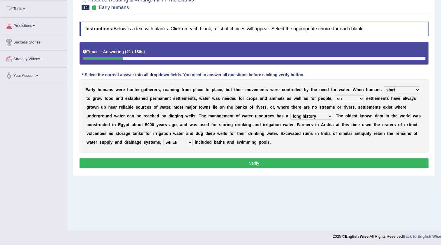
drag, startPoint x: 238, startPoint y: 157, endPoint x: 220, endPoint y: 159, distance: 18.1
click at [221, 159] on div "Instructions: Below is a text with blanks. Click on each blank, a list of choic…" at bounding box center [254, 96] width 352 height 154
click at [216, 158] on button "Verify" at bounding box center [254, 163] width 349 height 10
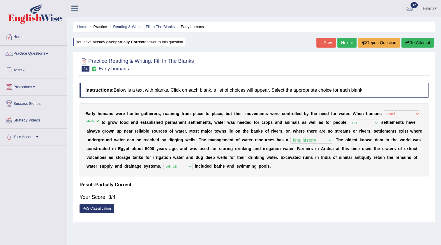
click at [345, 41] on link "Next »" at bounding box center [347, 43] width 19 height 10
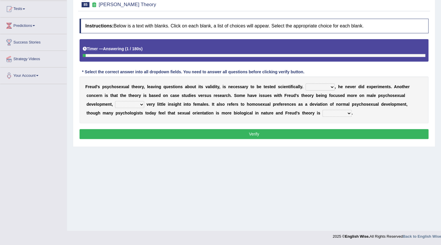
click at [325, 87] on select "Whatever Therefore However Besides" at bounding box center [320, 86] width 29 height 7
select select "However"
click at [306, 83] on select "Whatever Therefore However Besides" at bounding box center [320, 86] width 29 height 7
click at [129, 107] on select "offers offering offered offer" at bounding box center [129, 104] width 29 height 7
click at [139, 104] on select "offers offering offered offer" at bounding box center [129, 104] width 29 height 7
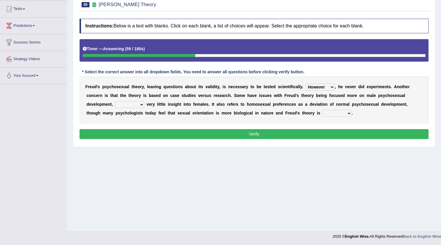
select select "offered"
click at [115, 101] on select "offers offering offered offer" at bounding box center [129, 104] width 29 height 7
drag, startPoint x: 325, startPoint y: 113, endPoint x: 321, endPoint y: 114, distance: 3.8
click at [325, 113] on select "one-sided right wrong prolific" at bounding box center [337, 113] width 29 height 7
click at [329, 150] on div "Home Practice Reading & Writing: Fill In The Blanks [PERSON_NAME] Theory « Prev…" at bounding box center [254, 85] width 374 height 292
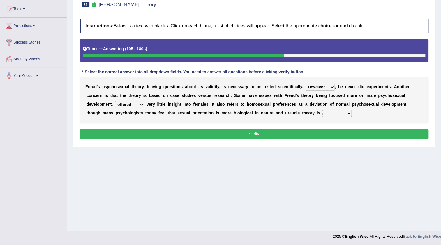
drag, startPoint x: 337, startPoint y: 113, endPoint x: 337, endPoint y: 116, distance: 3.5
click at [337, 114] on select "one-sided right wrong prolific" at bounding box center [337, 113] width 29 height 7
click at [323, 110] on select "one-sided right wrong prolific" at bounding box center [337, 113] width 29 height 7
click at [334, 114] on div "F r e u d ' s p s y c h o s e x u a l t h e o r y , l e a v i n g q u e s t i o…" at bounding box center [254, 99] width 349 height 47
click at [334, 114] on select "one-sided right wrong prolific" at bounding box center [337, 113] width 29 height 7
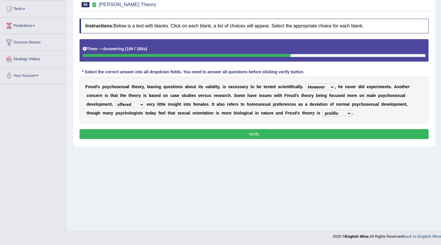
select select "right"
click at [323, 110] on select "one-sided right wrong prolific" at bounding box center [337, 113] width 29 height 7
click at [310, 134] on button "Verify" at bounding box center [254, 134] width 349 height 10
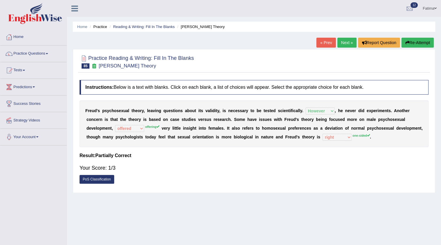
click at [415, 44] on button "Re-Attempt" at bounding box center [418, 43] width 32 height 10
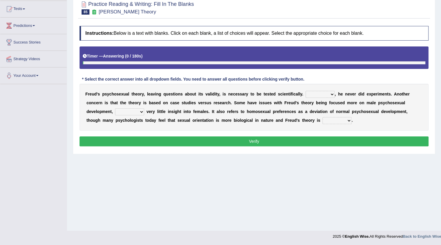
click at [321, 95] on select "Whatever Therefore However Besides" at bounding box center [320, 94] width 29 height 7
select select "However"
click at [306, 91] on select "Whatever Therefore However Besides" at bounding box center [320, 94] width 29 height 7
click at [327, 122] on select "one-sided right wrong prolific" at bounding box center [337, 120] width 29 height 7
select select "one-sided"
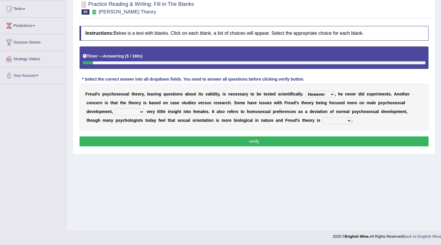
click at [323, 117] on select "one-sided right wrong prolific" at bounding box center [337, 120] width 29 height 7
click at [131, 109] on select "offers offering offered offer" at bounding box center [129, 111] width 29 height 7
select select "offering"
click at [115, 108] on select "offers offering offered offer" at bounding box center [129, 111] width 29 height 7
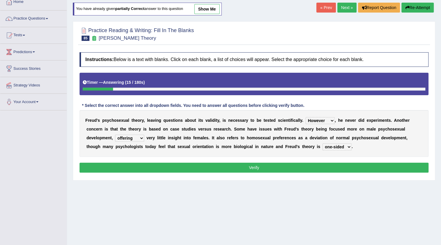
scroll to position [61, 0]
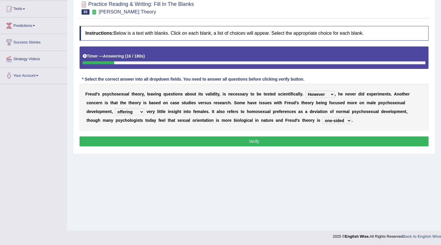
click at [262, 141] on button "Verify" at bounding box center [254, 141] width 349 height 10
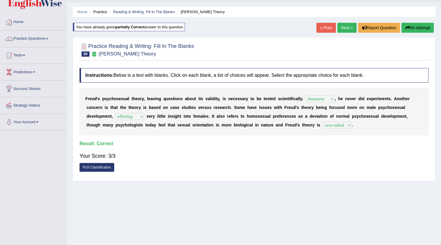
scroll to position [8, 0]
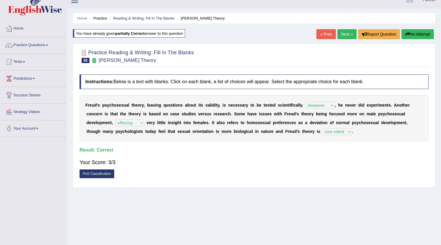
click at [350, 35] on link "Next »" at bounding box center [347, 34] width 19 height 10
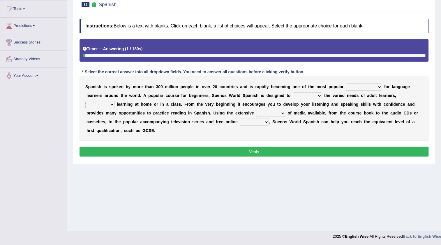
click at [367, 89] on select "commodities choices records improvements" at bounding box center [364, 86] width 36 height 7
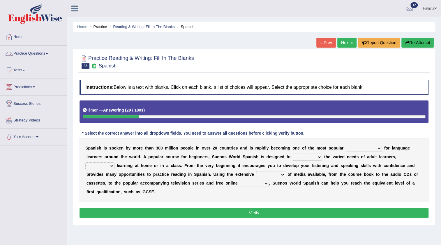
click at [44, 52] on link "Practice Questions" at bounding box center [33, 52] width 66 height 15
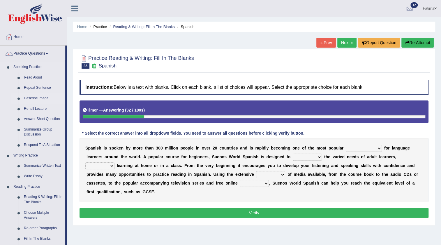
click at [43, 96] on link "Describe Image" at bounding box center [43, 98] width 44 height 10
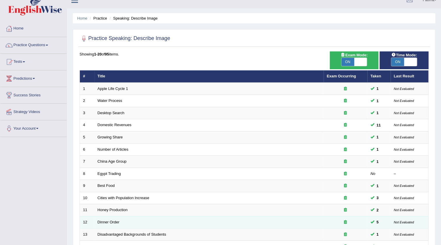
scroll to position [8, 0]
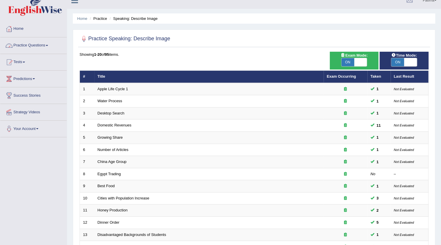
click at [49, 48] on link "Practice Questions" at bounding box center [33, 44] width 66 height 15
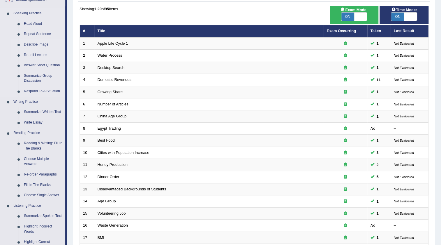
scroll to position [61, 0]
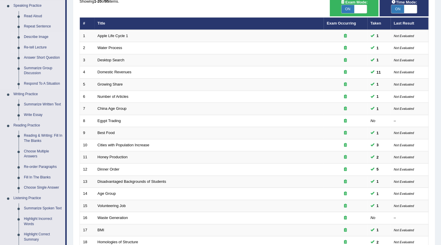
click at [41, 47] on link "Re-tell Lecture" at bounding box center [43, 47] width 44 height 10
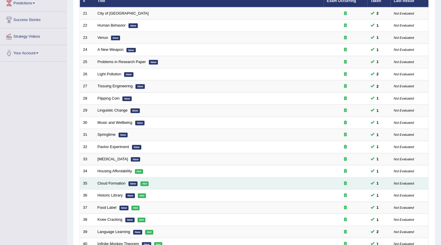
scroll to position [132, 0]
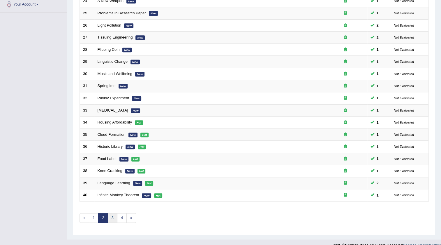
click at [110, 213] on link "3" at bounding box center [113, 218] width 10 height 10
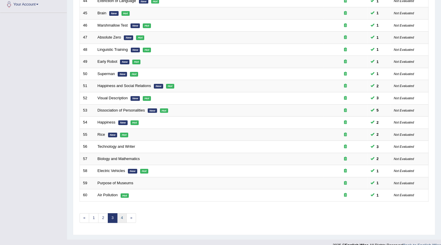
click at [120, 218] on link "4" at bounding box center [122, 218] width 10 height 10
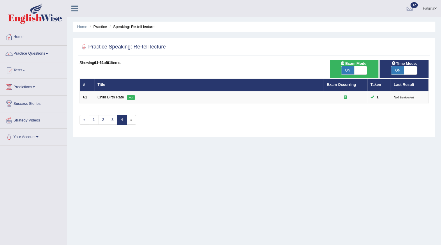
click at [348, 68] on span "ON" at bounding box center [348, 70] width 13 height 8
checkbox input "false"
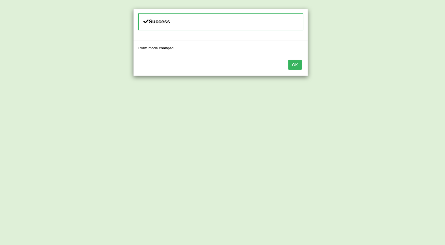
click at [297, 68] on button "OK" at bounding box center [294, 65] width 13 height 10
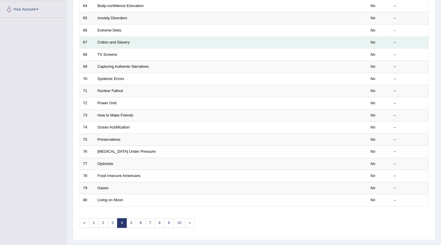
scroll to position [60, 0]
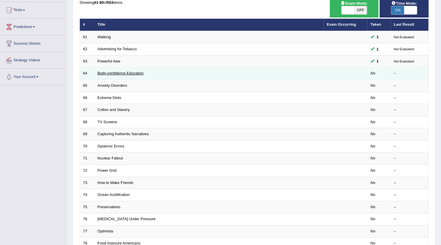
click at [123, 73] on link "Body-confidence Education" at bounding box center [121, 73] width 46 height 4
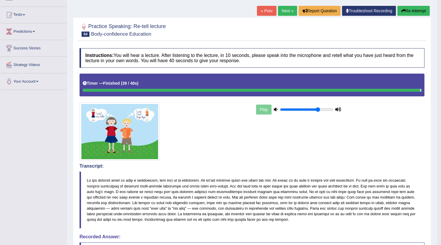
scroll to position [38, 0]
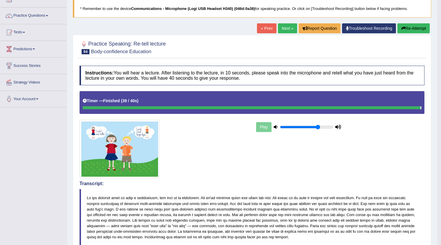
click at [288, 29] on link "Next »" at bounding box center [287, 28] width 19 height 10
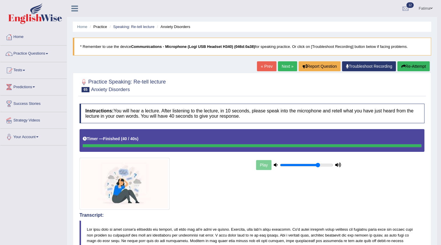
click at [413, 65] on button "Re-Attempt" at bounding box center [414, 66] width 32 height 10
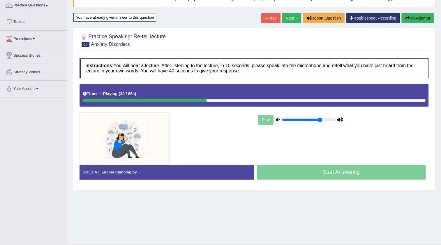
scroll to position [35, 0]
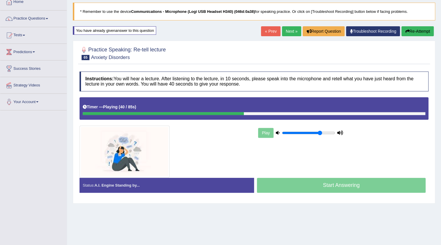
click at [287, 34] on link "Next »" at bounding box center [291, 31] width 19 height 10
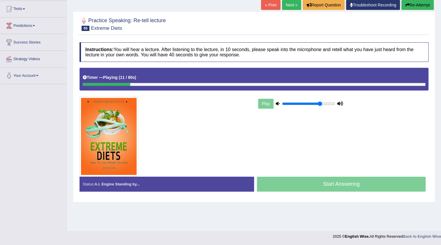
drag, startPoint x: 401, startPoint y: 199, endPoint x: 405, endPoint y: 204, distance: 6.0
click at [404, 203] on div "Home Practice Speaking: Re-tell lecture Extreme Diets * Remember to use the dev…" at bounding box center [254, 85] width 374 height 292
click at [413, 6] on button "Re-Attempt" at bounding box center [418, 5] width 32 height 10
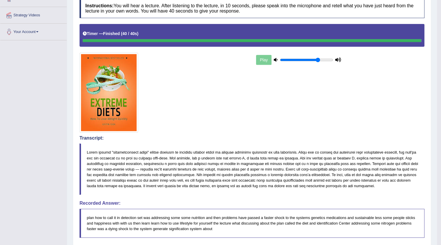
scroll to position [23, 0]
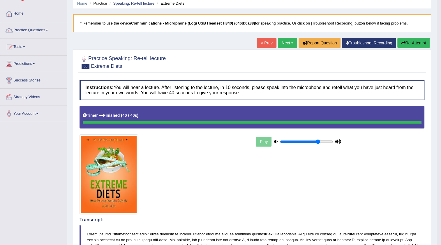
click at [412, 44] on button "Re-Attempt" at bounding box center [414, 43] width 32 height 10
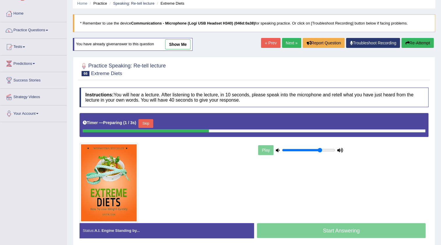
click at [143, 121] on button "Skip" at bounding box center [146, 123] width 15 height 9
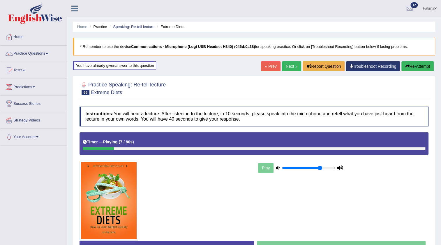
click at [288, 65] on link "Next »" at bounding box center [291, 66] width 19 height 10
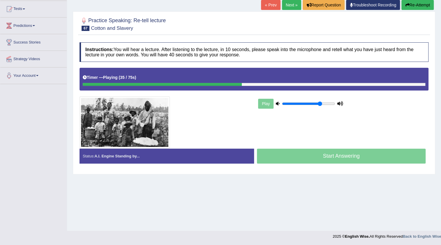
click at [340, 162] on div "Start Answering" at bounding box center [341, 156] width 175 height 16
click at [340, 163] on div "Start Answering" at bounding box center [341, 156] width 175 height 16
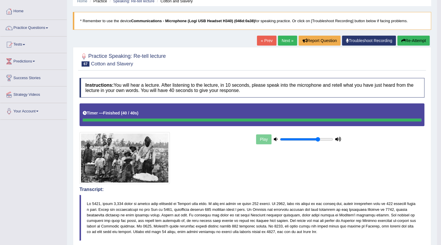
scroll to position [17, 0]
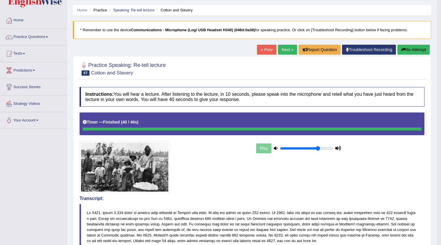
click at [411, 47] on button "Re-Attempt" at bounding box center [414, 50] width 32 height 10
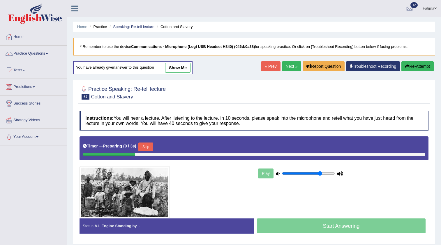
click at [141, 141] on div "Timer — Preparing ( 0 / 3s ) Skip" at bounding box center [254, 147] width 343 height 12
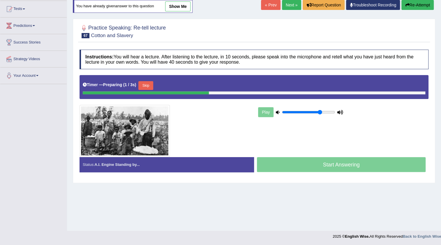
click at [146, 84] on button "Skip" at bounding box center [146, 85] width 15 height 9
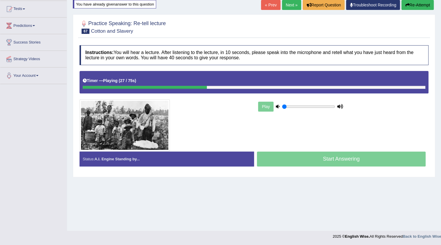
drag, startPoint x: 315, startPoint y: 105, endPoint x: 267, endPoint y: 111, distance: 48.8
click at [282, 109] on input "range" at bounding box center [308, 106] width 53 height 5
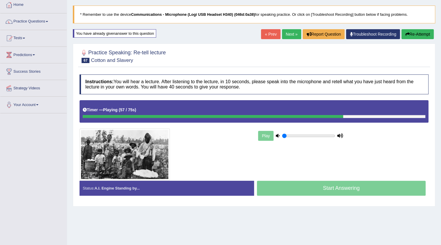
scroll to position [61, 0]
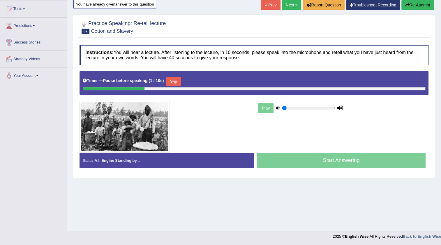
click at [181, 83] on button "Skip" at bounding box center [173, 81] width 15 height 9
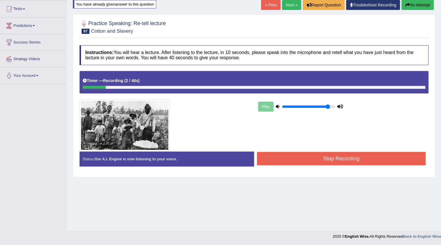
drag, startPoint x: 283, startPoint y: 106, endPoint x: 329, endPoint y: 105, distance: 46.1
type input "0.9"
click at [329, 105] on input "range" at bounding box center [308, 106] width 53 height 5
click at [309, 159] on button "Stop Recording" at bounding box center [341, 158] width 169 height 13
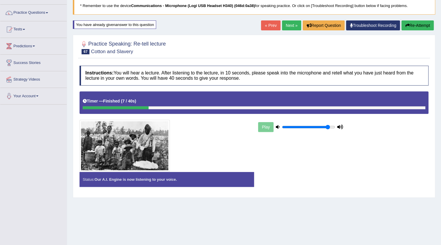
scroll to position [0, 0]
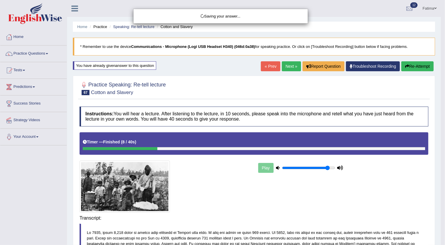
click at [406, 64] on div "Saving your answer..." at bounding box center [222, 122] width 445 height 245
click at [405, 69] on div "Saving your answer..." at bounding box center [222, 122] width 445 height 245
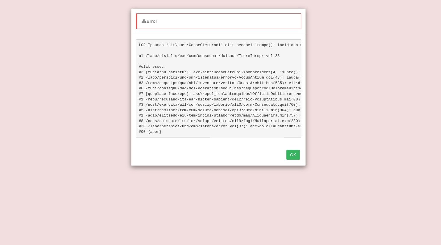
scroll to position [141, 0]
click at [295, 159] on button "OK" at bounding box center [293, 155] width 13 height 10
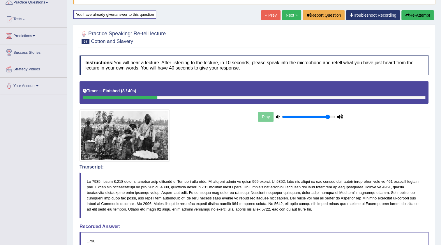
scroll to position [35, 0]
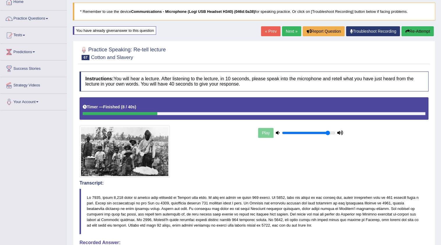
click at [413, 32] on button "Re-Attempt" at bounding box center [418, 31] width 32 height 10
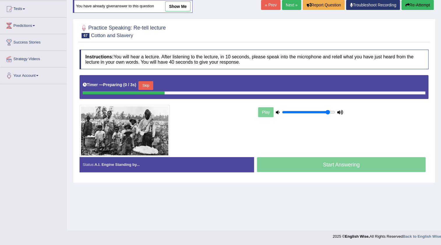
click at [149, 88] on button "Skip" at bounding box center [146, 85] width 15 height 9
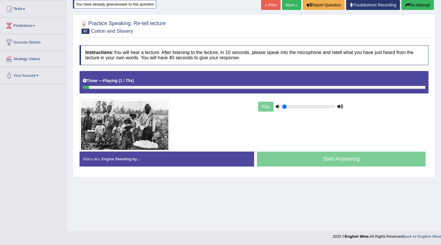
drag, startPoint x: 329, startPoint y: 105, endPoint x: 242, endPoint y: 118, distance: 88.1
click at [282, 109] on input "range" at bounding box center [308, 106] width 53 height 5
drag, startPoint x: 122, startPoint y: 88, endPoint x: 391, endPoint y: 72, distance: 269.3
click at [391, 72] on div "Timer — Playing ( 11 / 75s ) Skip" at bounding box center [254, 82] width 349 height 22
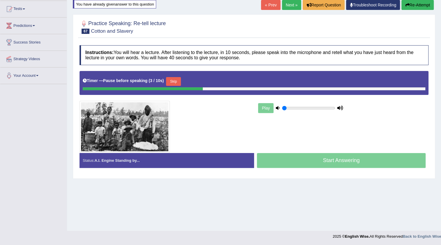
click at [181, 81] on button "Skip" at bounding box center [173, 81] width 15 height 9
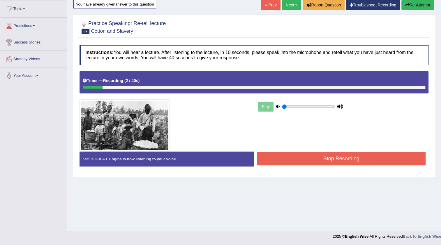
drag, startPoint x: 283, startPoint y: 101, endPoint x: 291, endPoint y: 106, distance: 9.6
click at [291, 106] on div "Play" at bounding box center [300, 106] width 87 height 15
drag, startPoint x: 283, startPoint y: 106, endPoint x: 308, endPoint y: 106, distance: 25.7
type input "0.5"
click at [308, 106] on input "range" at bounding box center [308, 106] width 53 height 5
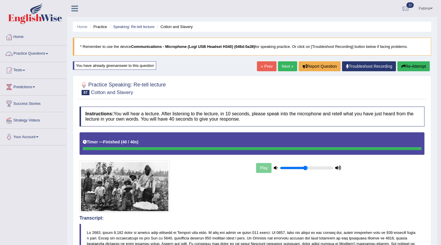
click at [45, 53] on link "Practice Questions" at bounding box center [33, 52] width 66 height 15
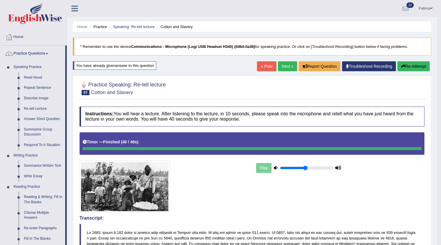
click at [413, 66] on button "Re-Attempt" at bounding box center [414, 66] width 32 height 10
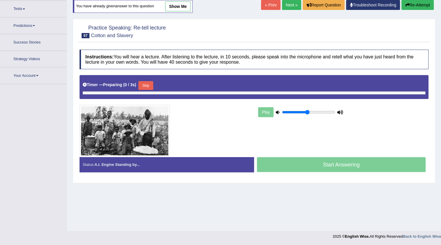
scroll to position [61, 0]
click at [151, 87] on button "Skip" at bounding box center [146, 85] width 15 height 9
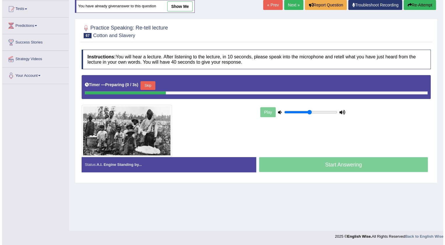
scroll to position [0, 0]
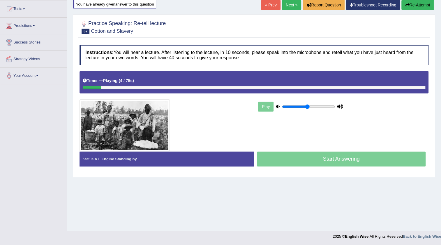
drag, startPoint x: 307, startPoint y: 103, endPoint x: 304, endPoint y: 111, distance: 8.9
click at [304, 111] on div "Play" at bounding box center [300, 106] width 87 height 15
drag, startPoint x: 306, startPoint y: 108, endPoint x: 293, endPoint y: 115, distance: 14.6
click at [283, 109] on input "range" at bounding box center [308, 106] width 53 height 5
drag, startPoint x: 283, startPoint y: 106, endPoint x: 300, endPoint y: 106, distance: 16.3
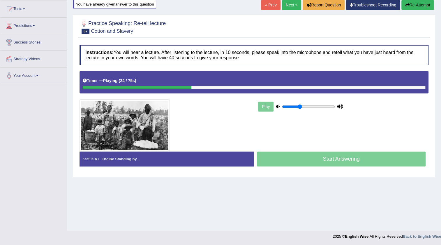
type input "0.35"
click at [300, 106] on input "range" at bounding box center [308, 106] width 53 height 5
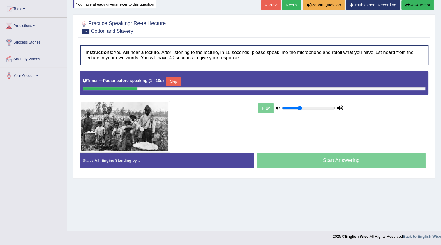
click at [175, 81] on button "Skip" at bounding box center [173, 81] width 15 height 9
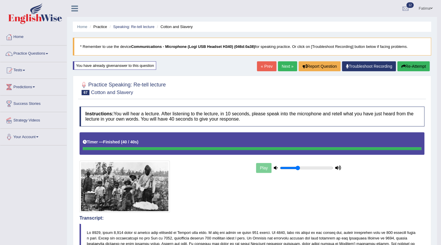
click at [417, 67] on button "Re-Attempt" at bounding box center [414, 66] width 32 height 10
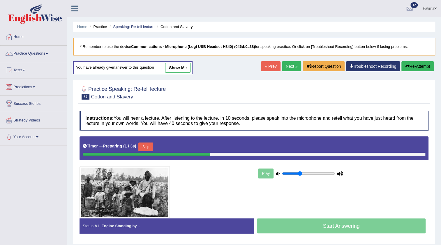
click at [150, 145] on button "Skip" at bounding box center [146, 146] width 15 height 9
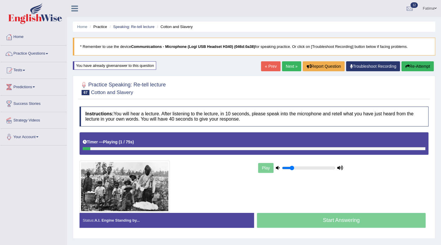
drag, startPoint x: 299, startPoint y: 167, endPoint x: 293, endPoint y: 169, distance: 6.4
type input "0.2"
click at [292, 168] on input "range" at bounding box center [308, 167] width 53 height 5
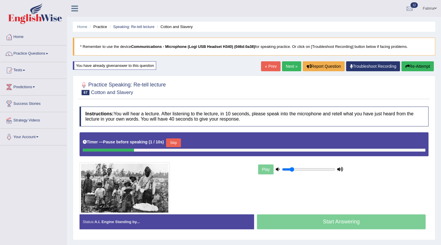
click at [176, 143] on button "Skip" at bounding box center [173, 142] width 15 height 9
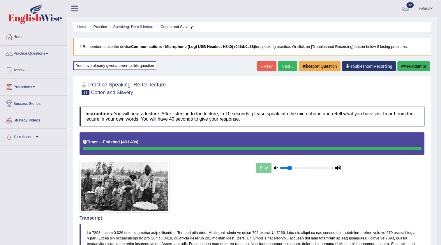
click at [407, 66] on button "Re-Attempt" at bounding box center [414, 66] width 32 height 10
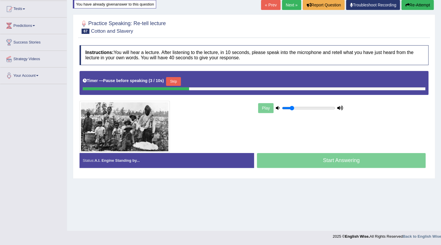
click at [180, 80] on button "Skip" at bounding box center [173, 81] width 15 height 9
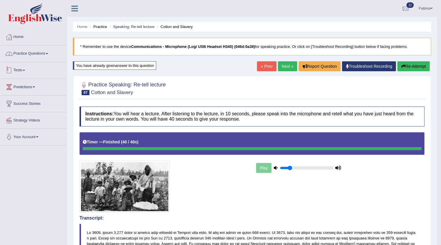
click at [47, 54] on link "Practice Questions" at bounding box center [33, 52] width 66 height 15
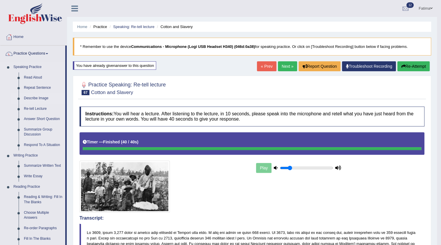
click at [33, 97] on link "Describe Image" at bounding box center [43, 98] width 44 height 10
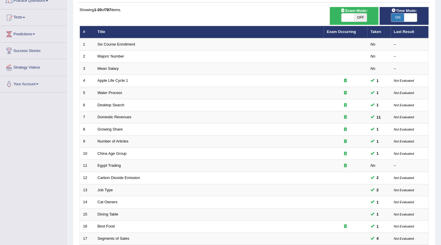
click at [359, 17] on span "OFF" at bounding box center [361, 17] width 13 height 8
checkbox input "true"
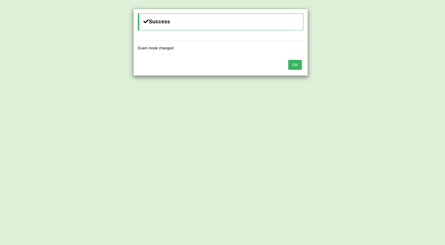
click at [293, 64] on button "OK" at bounding box center [294, 65] width 13 height 10
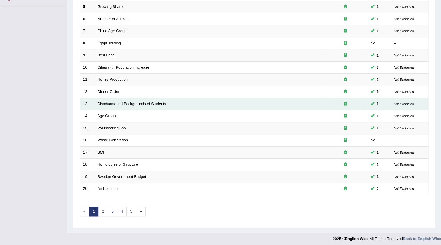
scroll to position [141, 0]
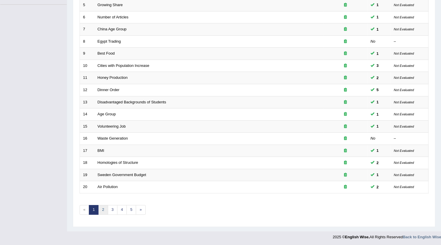
click at [105, 210] on link "2" at bounding box center [103, 210] width 10 height 10
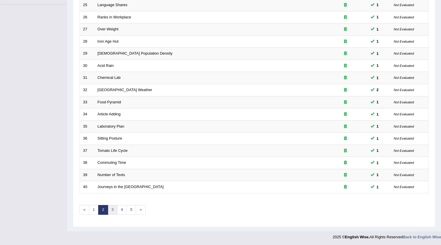
scroll to position [141, 0]
click at [112, 210] on link "3" at bounding box center [113, 210] width 10 height 10
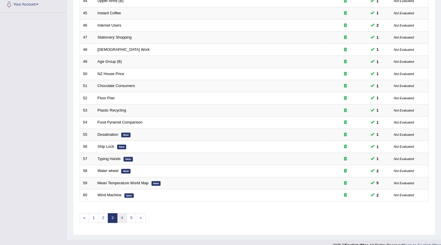
click at [125, 219] on link "4" at bounding box center [122, 218] width 10 height 10
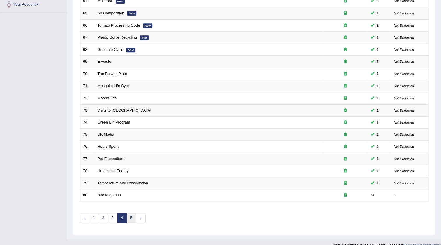
click at [128, 216] on link "5" at bounding box center [132, 218] width 10 height 10
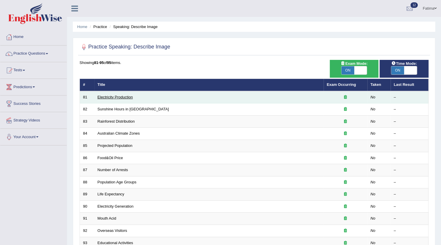
click at [120, 95] on link "Electricity Production" at bounding box center [115, 97] width 35 height 4
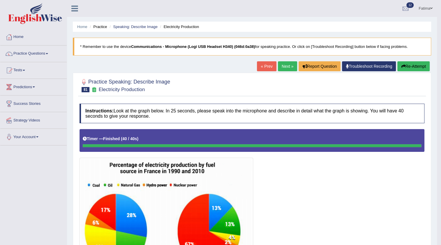
click at [412, 63] on button "Re-Attempt" at bounding box center [414, 66] width 32 height 10
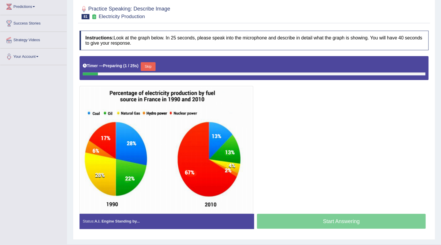
scroll to position [93, 0]
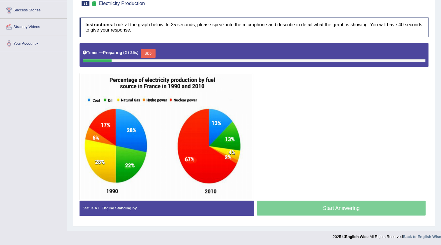
click at [146, 55] on button "Skip" at bounding box center [148, 53] width 15 height 9
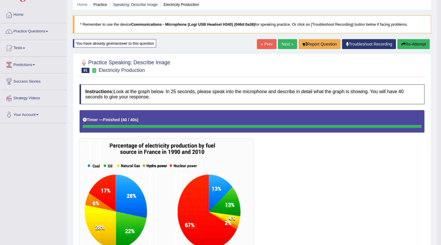
scroll to position [21, 0]
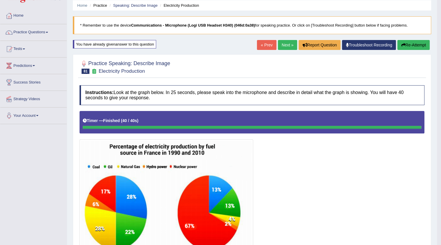
click at [416, 46] on button "Re-Attempt" at bounding box center [414, 45] width 32 height 10
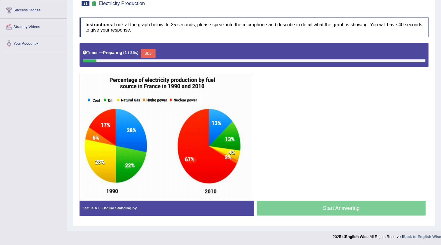
click at [153, 52] on button "Skip" at bounding box center [148, 53] width 15 height 9
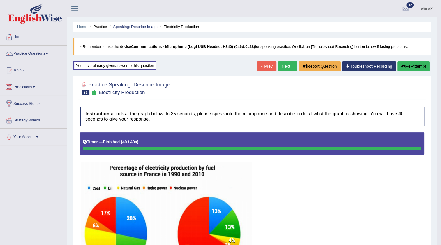
click at [422, 66] on button "Re-Attempt" at bounding box center [414, 66] width 32 height 10
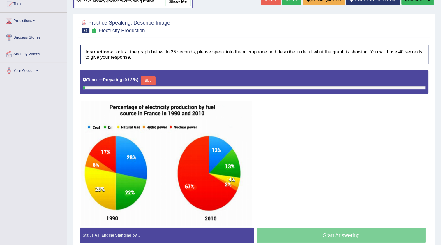
scroll to position [66, 0]
click at [155, 81] on button "Skip" at bounding box center [148, 80] width 15 height 9
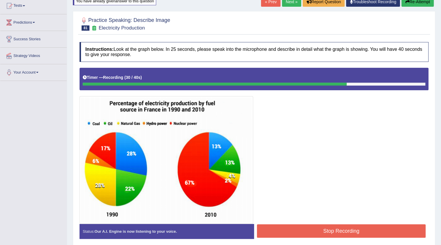
scroll to position [35, 0]
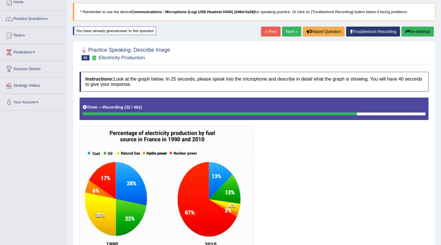
click at [418, 32] on button "Re-Attempt" at bounding box center [418, 32] width 32 height 10
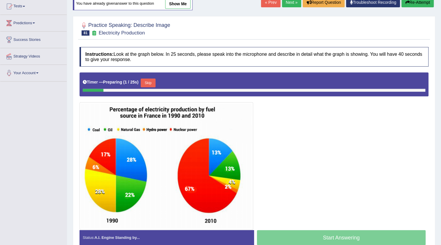
scroll to position [93, 0]
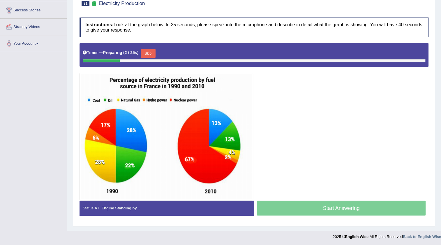
click at [150, 51] on button "Skip" at bounding box center [148, 53] width 15 height 9
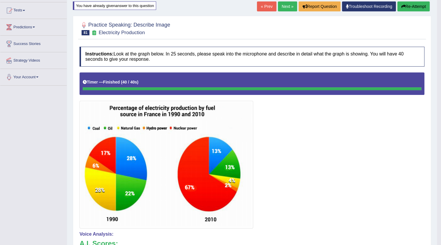
scroll to position [52, 0]
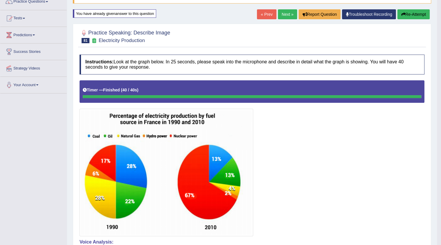
click at [411, 13] on button "Re-Attempt" at bounding box center [414, 14] width 32 height 10
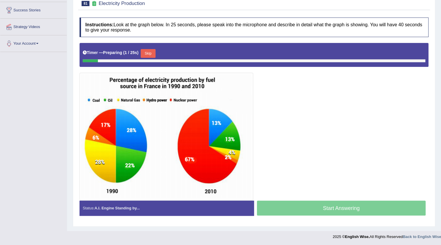
click at [152, 52] on button "Skip" at bounding box center [148, 53] width 15 height 9
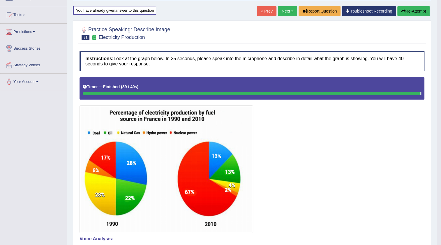
scroll to position [14, 0]
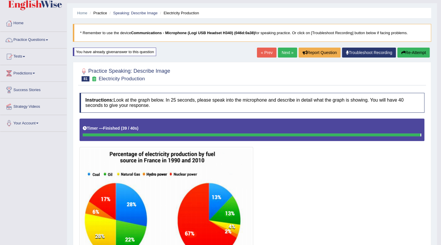
drag, startPoint x: 385, startPoint y: 215, endPoint x: 392, endPoint y: 193, distance: 23.2
click at [391, 197] on div at bounding box center [252, 196] width 345 height 156
drag, startPoint x: 429, startPoint y: 0, endPoint x: 294, endPoint y: 20, distance: 136.5
click at [294, 20] on div "Home Practice Speaking: Describe Image Electricity Production * Remember to use…" at bounding box center [252, 220] width 370 height 468
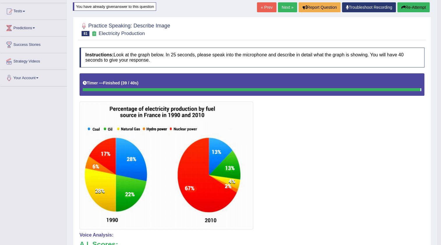
scroll to position [0, 0]
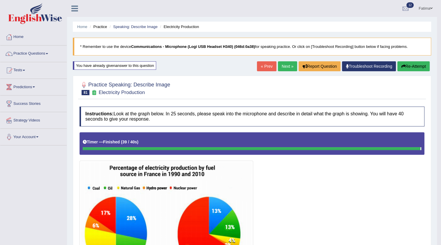
click at [429, 4] on link "Fatima" at bounding box center [426, 7] width 23 height 15
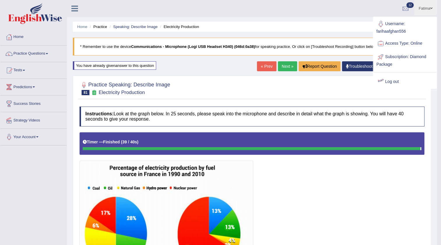
click at [394, 84] on link "Log out" at bounding box center [405, 81] width 63 height 13
